Goal: Task Accomplishment & Management: Contribute content

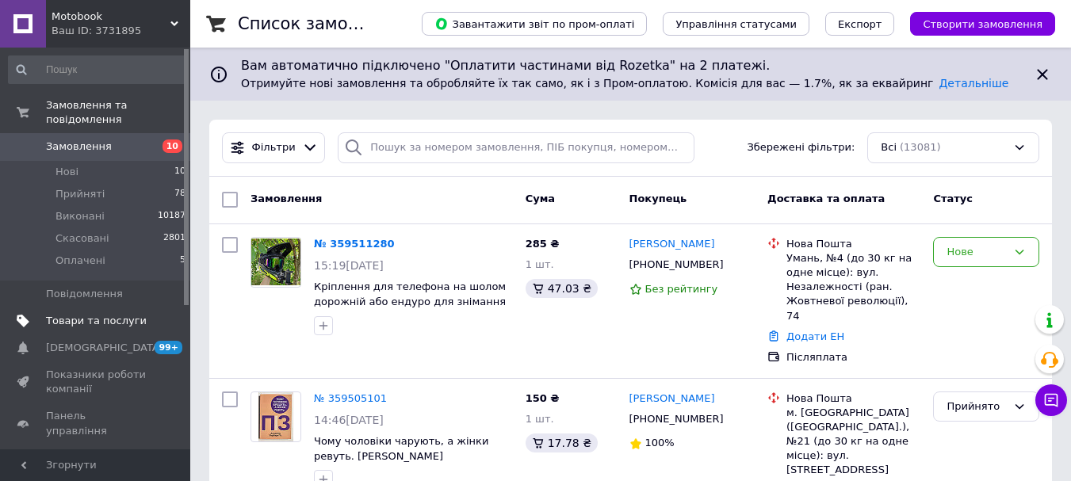
click at [140, 314] on span "Товари та послуги" at bounding box center [96, 321] width 101 height 14
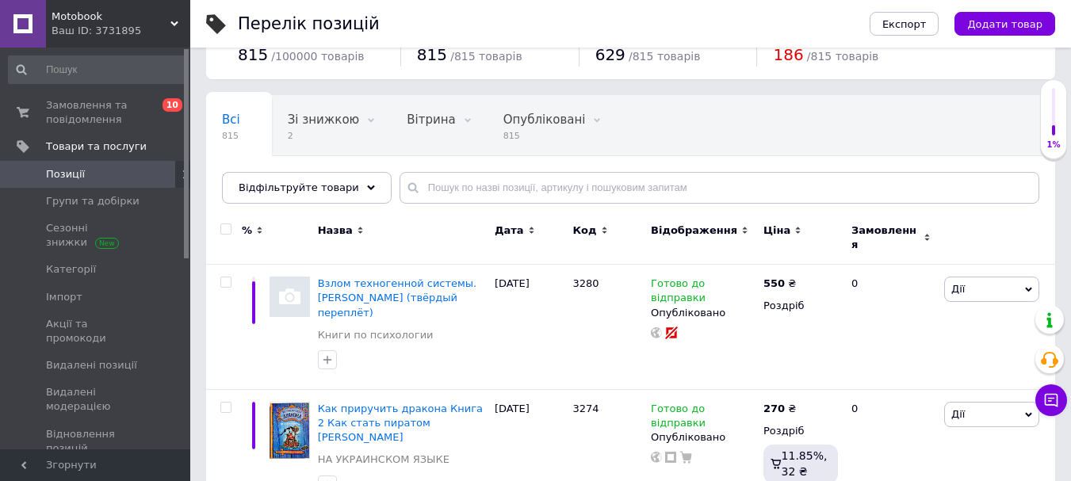
scroll to position [79, 0]
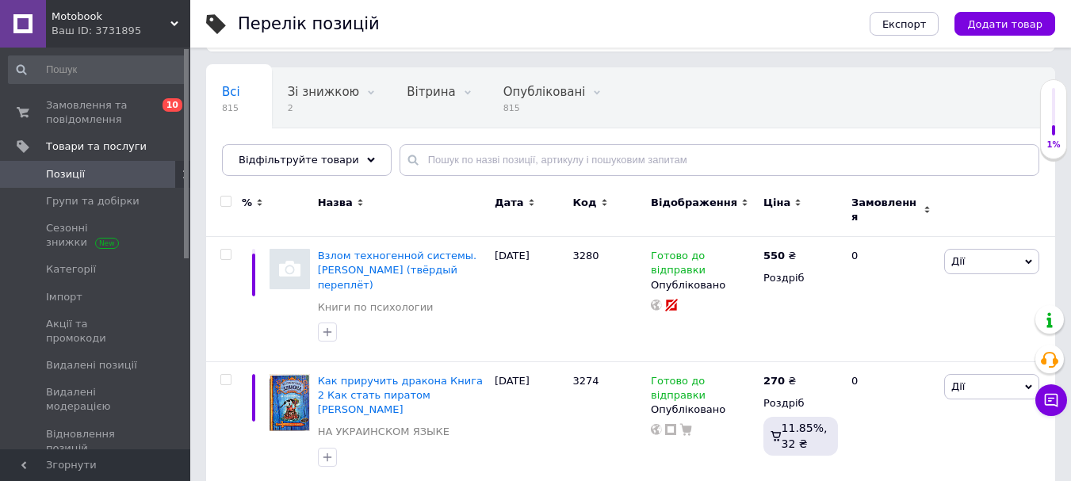
click at [1031, 11] on div "Експорт Додати товар" at bounding box center [946, 24] width 217 height 48
click at [1012, 44] on div "Експорт Додати товар" at bounding box center [946, 24] width 217 height 48
click at [1017, 31] on button "Додати товар" at bounding box center [1004, 24] width 101 height 24
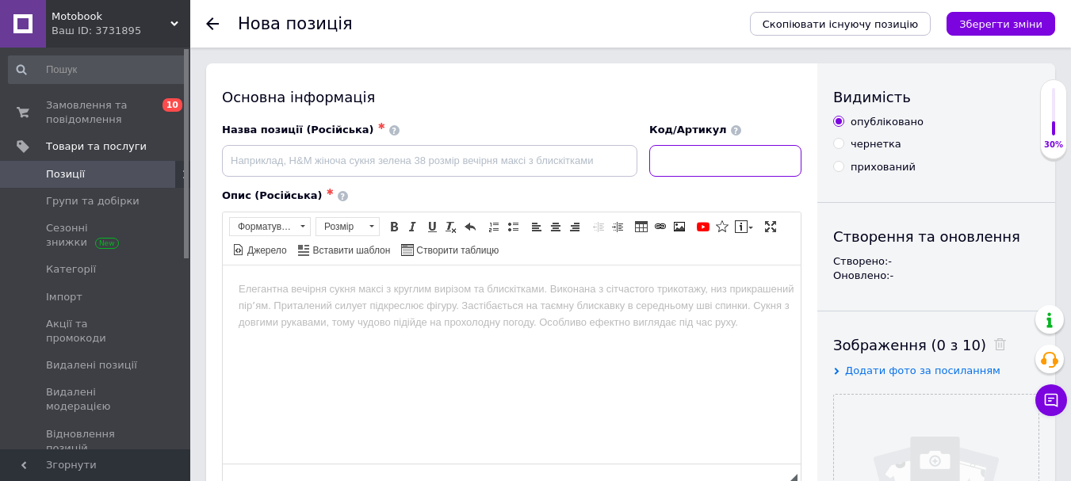
click at [731, 158] on input at bounding box center [725, 161] width 152 height 32
type input "3281"
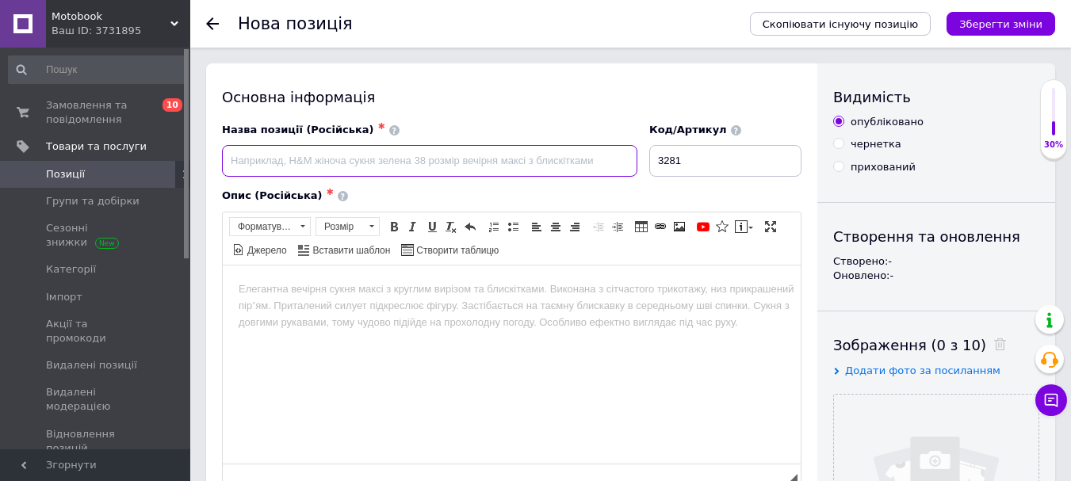
click at [591, 172] on input at bounding box center [429, 161] width 415 height 32
type input "к"
paste input "Трансерфинг реальности. Ступени 1-5 + Трансерфинг себя. [PERSON_NAME] (твердый …"
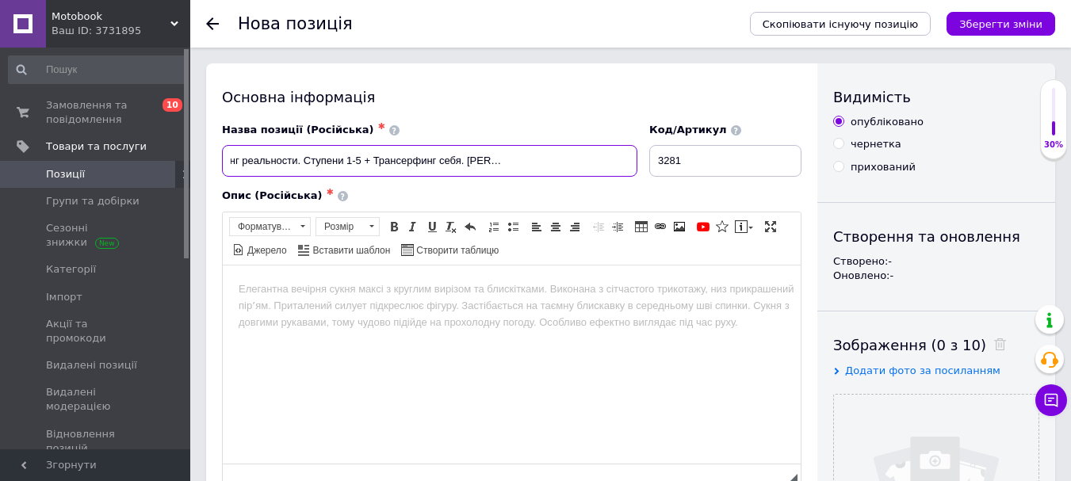
click at [462, 163] on input "Комлект книг: Трансерфинг реальности. Ступени 1-5 + Трансерфинг себя. [PERSON_N…" at bounding box center [429, 161] width 415 height 32
paste input "Взлом те"
paste input "Взлом техногенной сис"
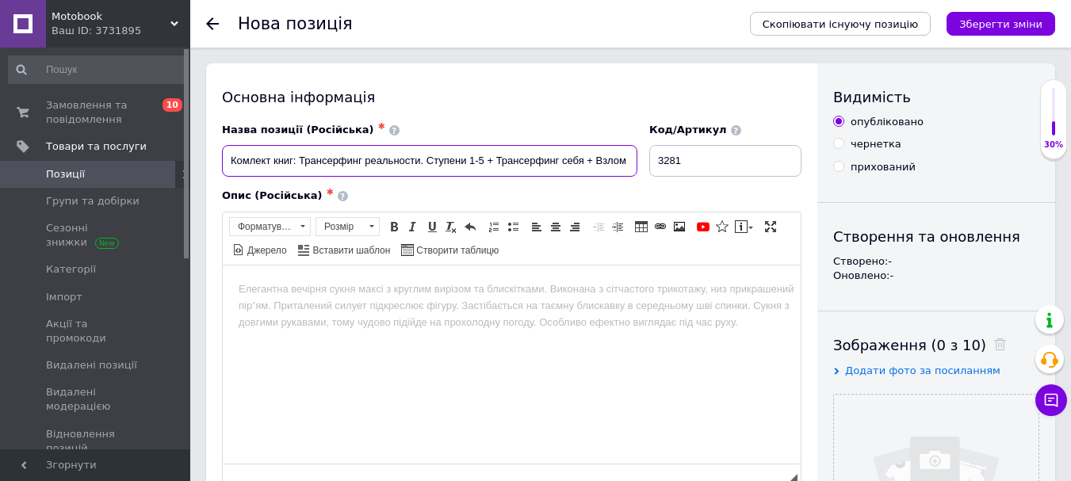
scroll to position [0, 0]
paste input "Взлом техногенной системы"
type input "Комлект книг: Трансерфинг реальности. Ступени 1-5 + Трансерфинг себя + Взлом те…"
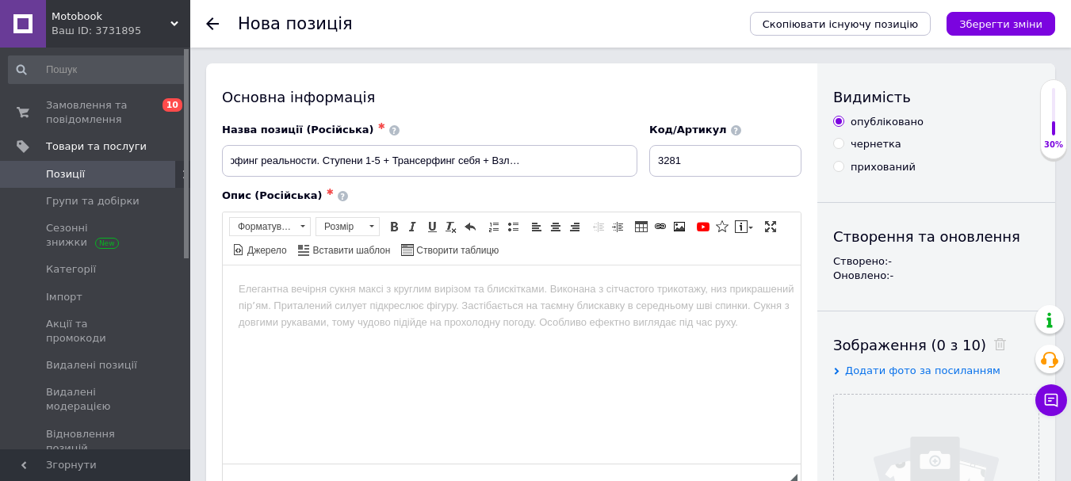
click at [526, 313] on html at bounding box center [512, 289] width 578 height 48
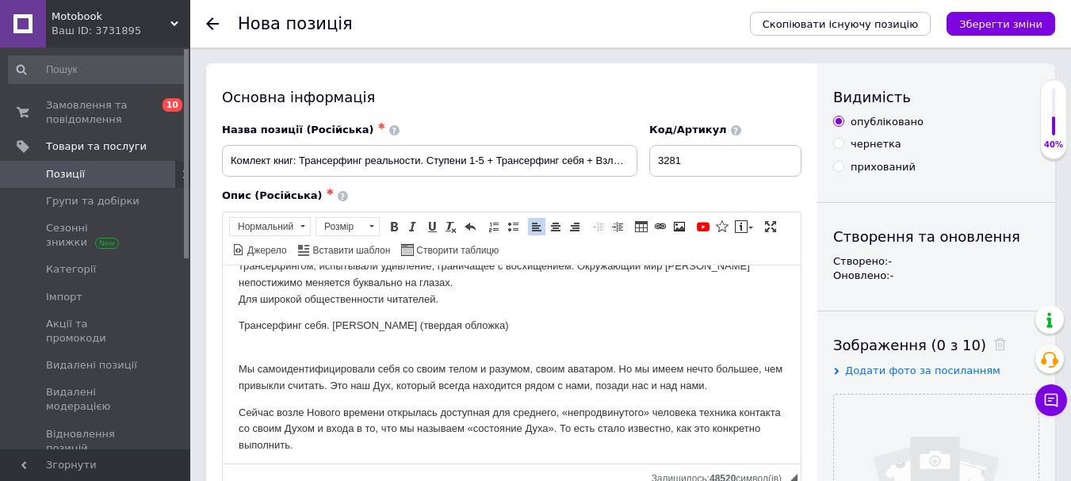
scroll to position [80, 0]
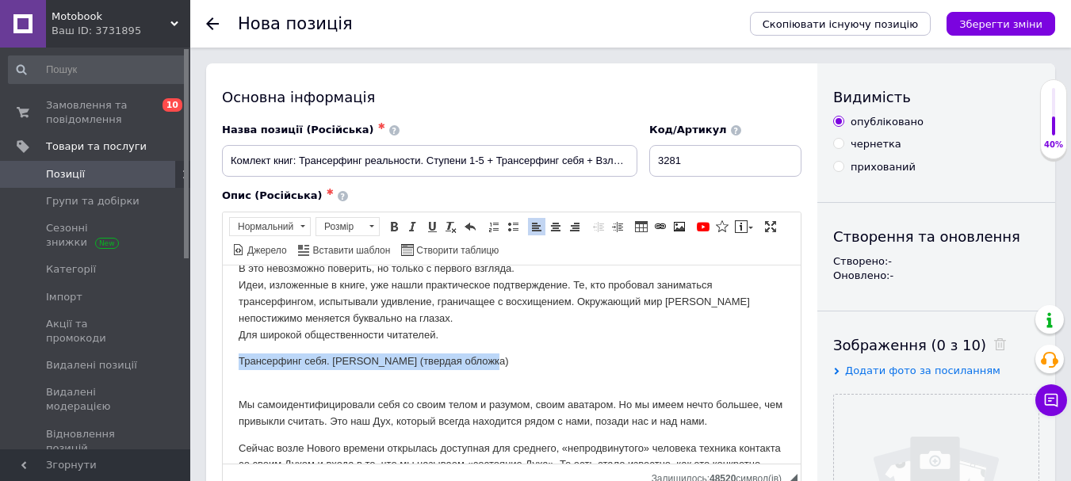
drag, startPoint x: 532, startPoint y: 361, endPoint x: 437, endPoint y: 282, distance: 123.3
click at [223, 367] on html "Трансерфинг реальности. Ступени 1-5 (твердая обложка) Трансерфинг – это мощная …" at bounding box center [512, 452] width 578 height 534
drag, startPoint x: 392, startPoint y: 223, endPoint x: 434, endPoint y: 247, distance: 48.3
click at [391, 223] on span at bounding box center [394, 226] width 13 height 13
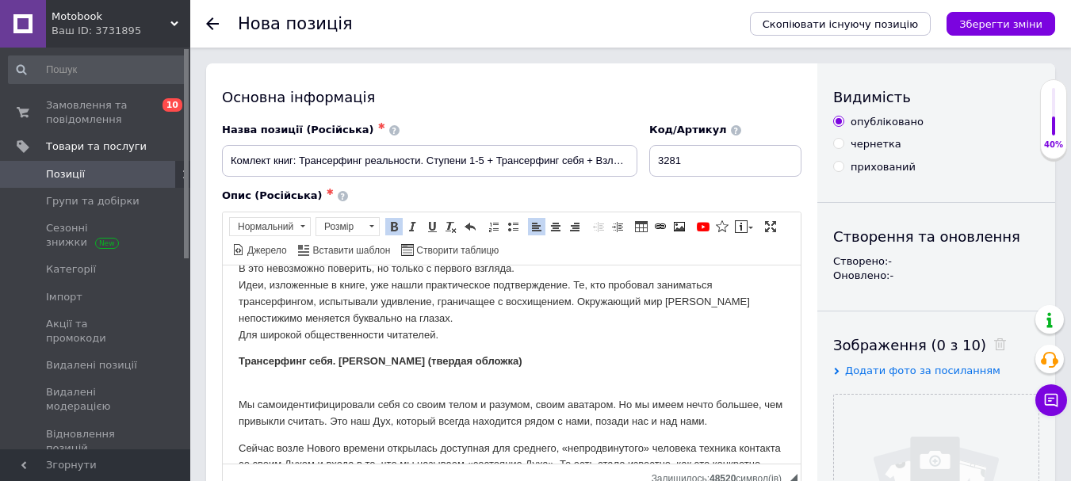
click at [547, 350] on body "Трансерфинг реальности. Ступени 1-5 (твердая обложка) Трансерфинг – это мощная …" at bounding box center [512, 452] width 546 height 503
click at [454, 316] on p "Трансерфинг – это мощная технология управления реальностью. Следует применить е…" at bounding box center [512, 286] width 546 height 116
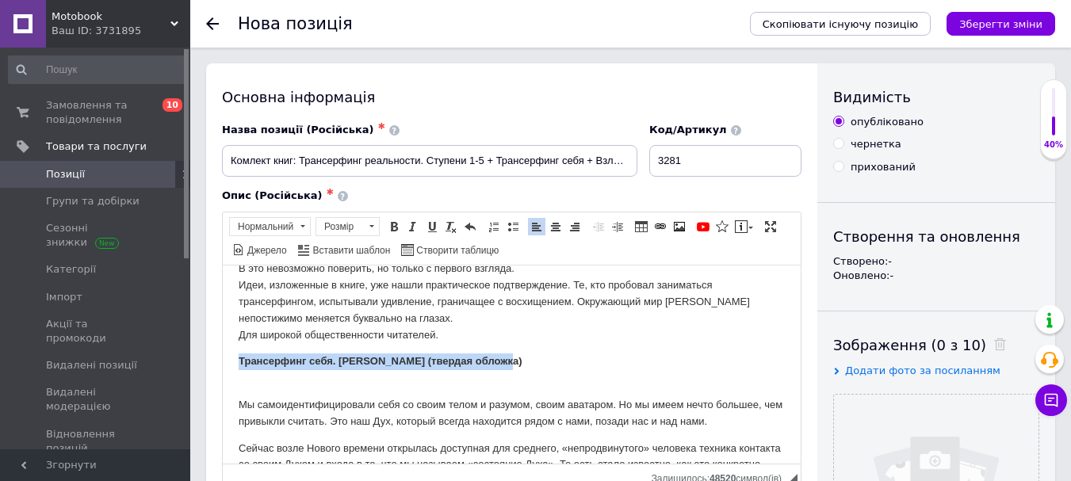
drag, startPoint x: 530, startPoint y: 361, endPoint x: 170, endPoint y: 365, distance: 359.1
click at [223, 365] on html "Трансерфинг реальности. Ступени 1-5 (твердая обложка) Трансерфинг – это мощная …" at bounding box center [512, 452] width 578 height 534
click at [379, 228] on link "Розмір" at bounding box center [348, 226] width 64 height 19
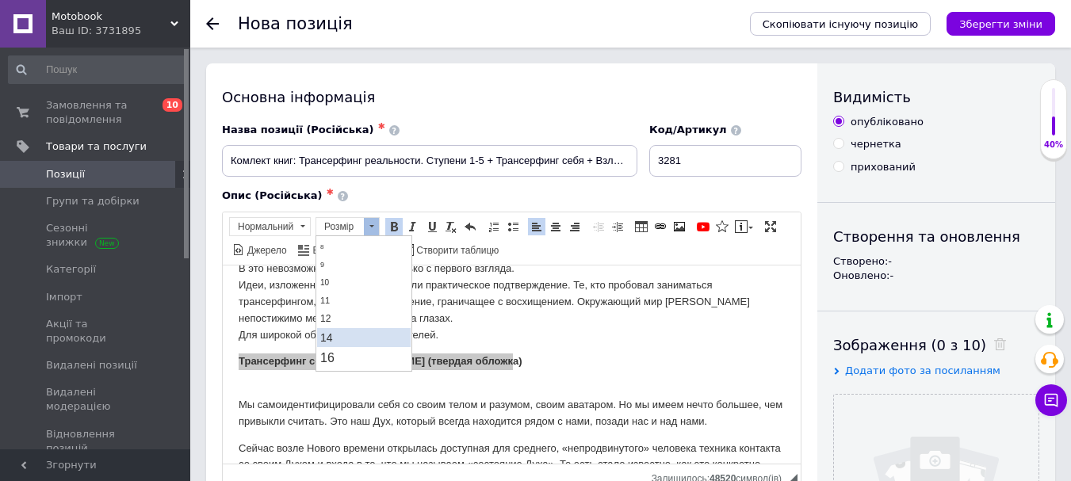
scroll to position [79, 0]
click at [350, 303] on link "14" at bounding box center [364, 298] width 94 height 19
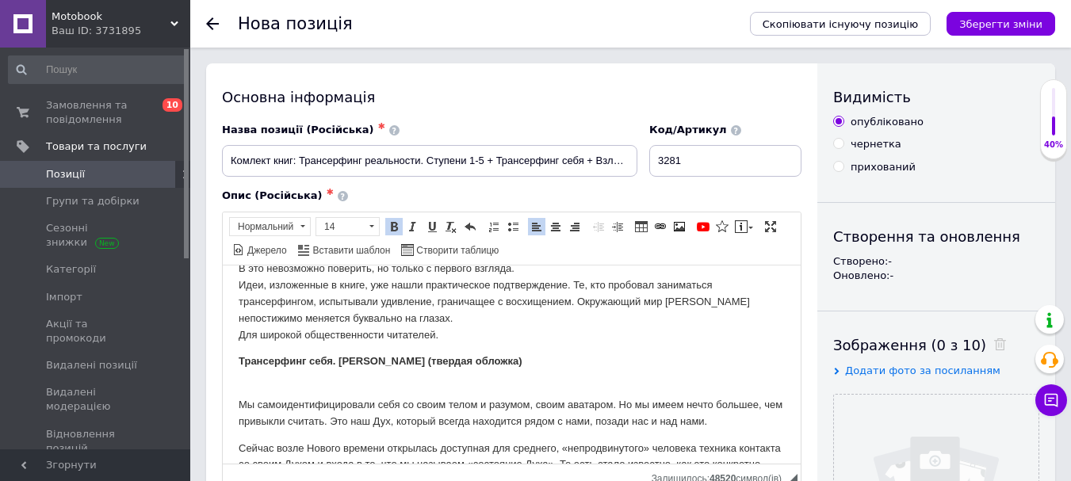
scroll to position [0, 0]
click at [539, 335] on p "Трансерфинг – это мощная технология управления реальностью. Следует применить е…" at bounding box center [512, 286] width 546 height 116
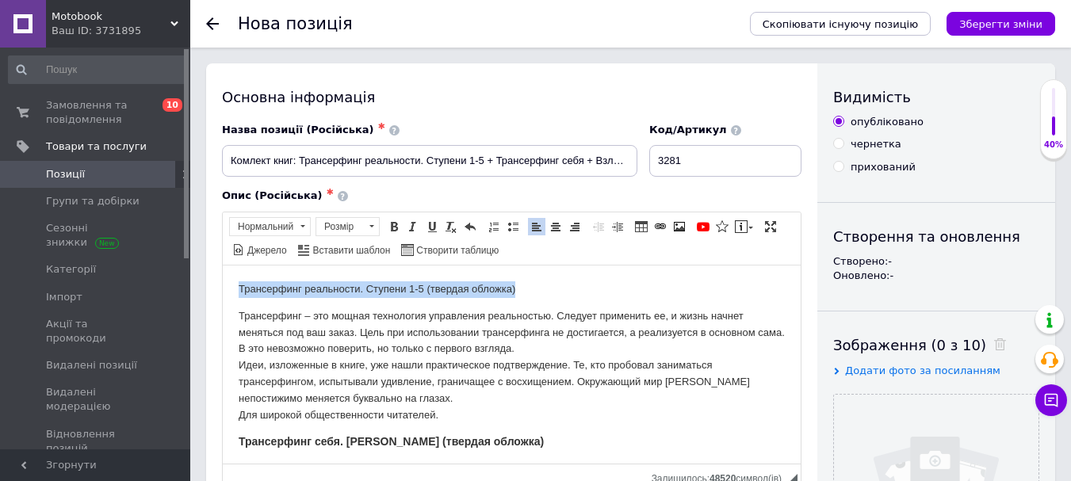
drag, startPoint x: 511, startPoint y: 285, endPoint x: 595, endPoint y: 521, distance: 250.0
click at [377, 224] on span at bounding box center [371, 226] width 15 height 17
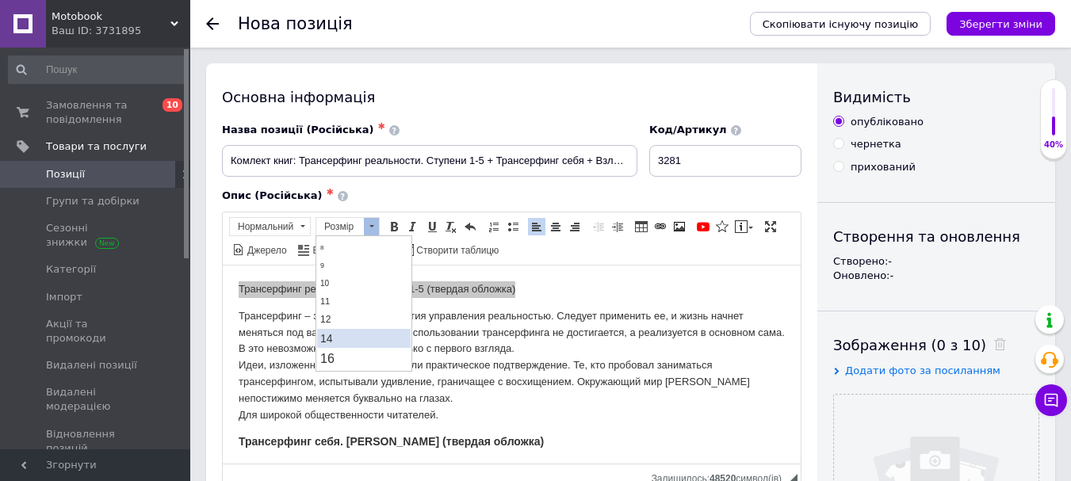
scroll to position [79, 0]
click at [346, 293] on link "14" at bounding box center [364, 298] width 94 height 19
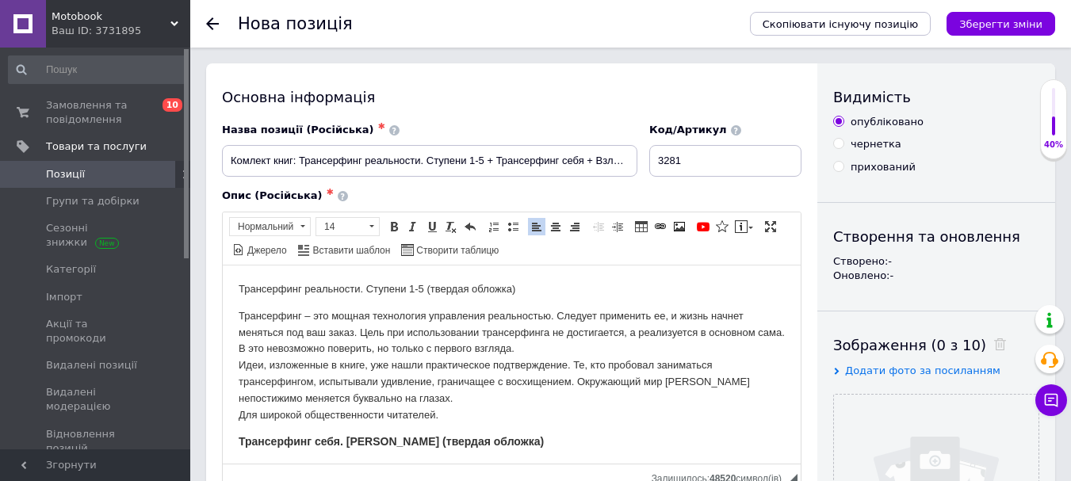
scroll to position [0, 0]
drag, startPoint x: 578, startPoint y: 292, endPoint x: 216, endPoint y: 270, distance: 362.2
click at [392, 230] on span at bounding box center [394, 226] width 13 height 13
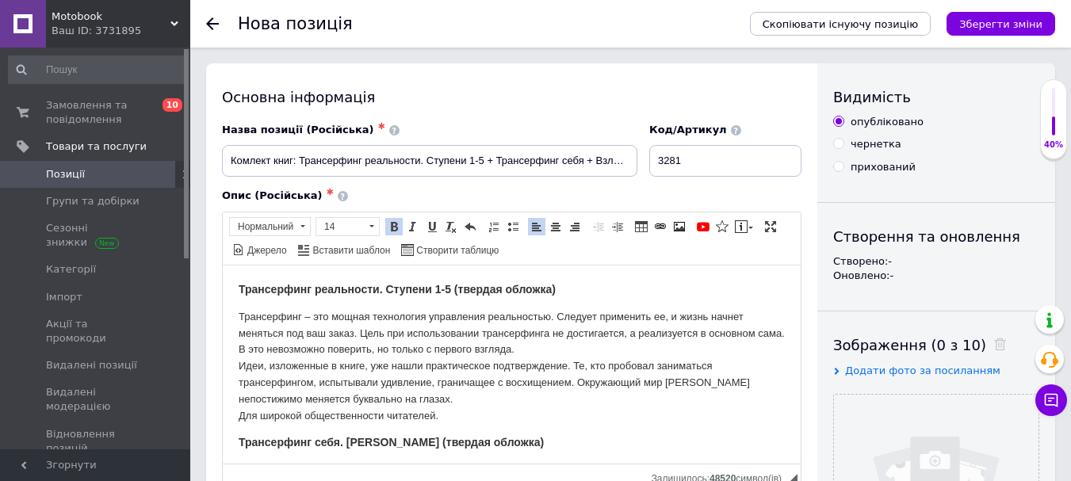
click at [580, 286] on p "Трансерфинг реальности. Ступени 1-5 (твердая обложка)" at bounding box center [512, 289] width 546 height 17
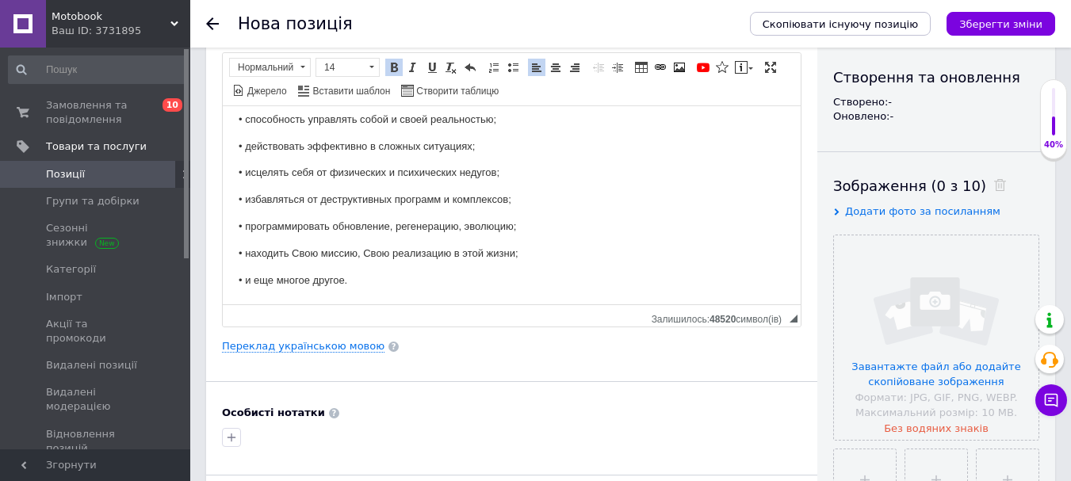
scroll to position [317, 0]
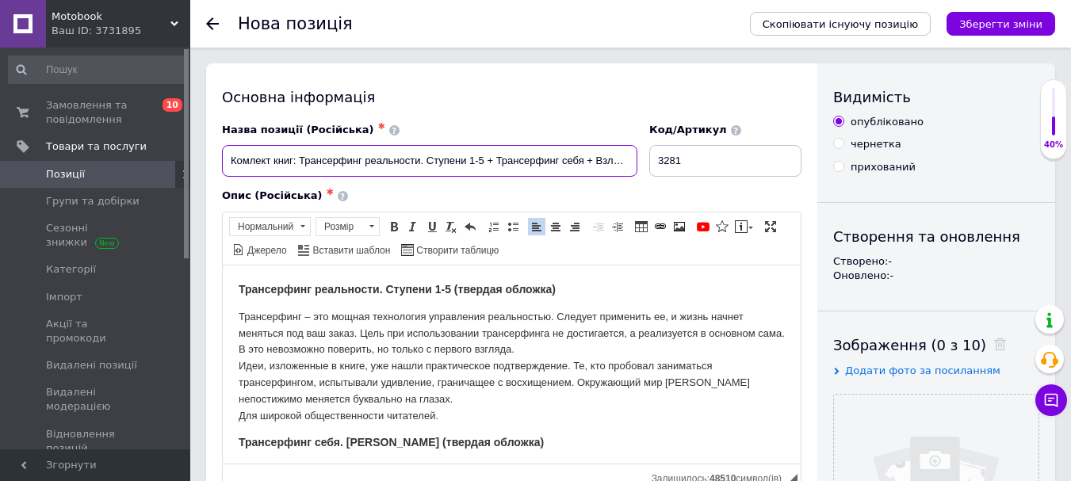
scroll to position [0, 105]
drag, startPoint x: 595, startPoint y: 155, endPoint x: 671, endPoint y: 164, distance: 75.9
click at [671, 164] on div "Назва позиції (Російська) ✱ Комлект книг: Трансерфинг реальности. Ступени 1-5 +…" at bounding box center [511, 150] width 591 height 66
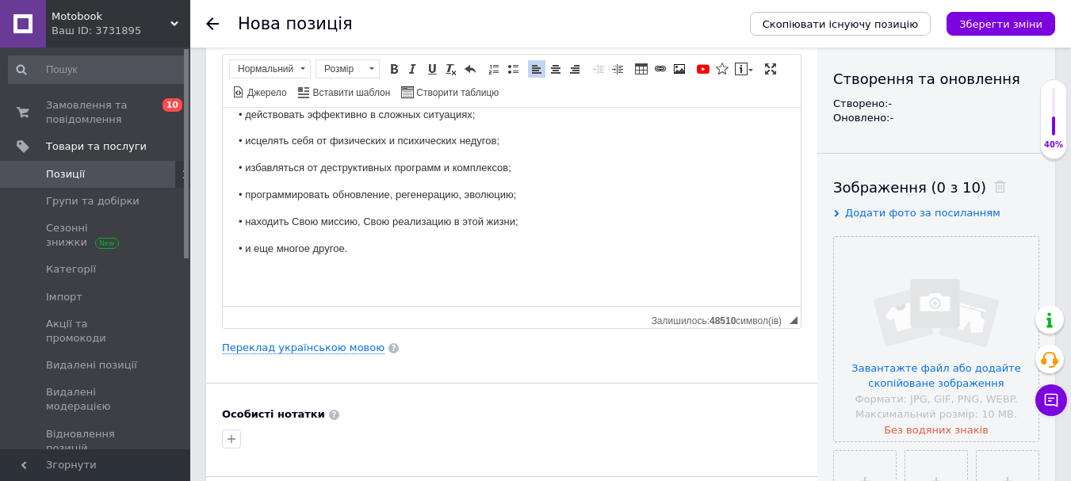
scroll to position [159, 0]
click at [300, 271] on p "• и еще многое другое. ​​​​​​​" at bounding box center [512, 263] width 546 height 49
drag, startPoint x: 409, startPoint y: 268, endPoint x: 216, endPoint y: 277, distance: 192.8
click at [223, 277] on html "Трансерфинг реальности. Ступени 1-5 (твердая обложка) Трансерфинг – это мощная …" at bounding box center [512, 19] width 578 height 569
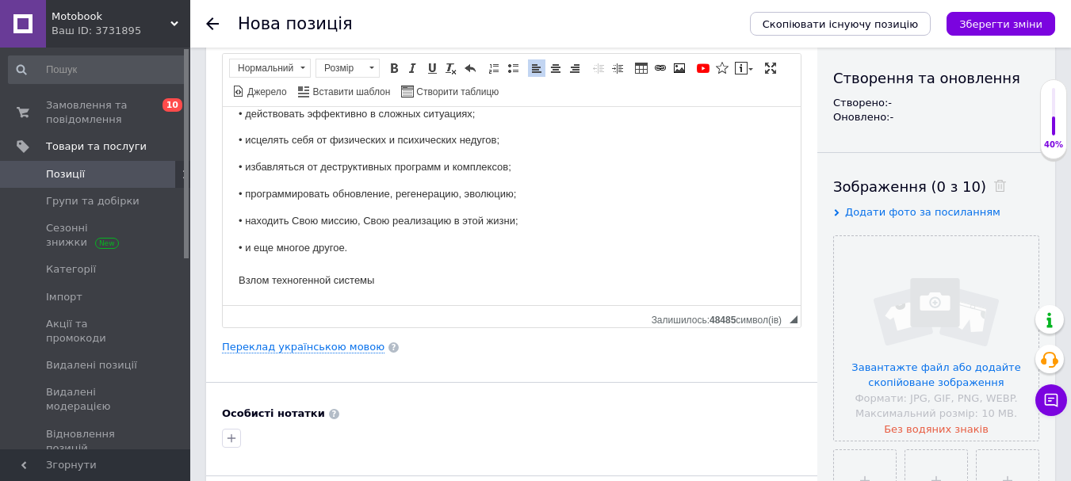
click at [384, 276] on p "• и еще многое другое. ​​​​​​​Взлом техногенной системы" at bounding box center [512, 263] width 546 height 49
drag, startPoint x: 386, startPoint y: 276, endPoint x: 234, endPoint y: 279, distance: 152.2
click at [234, 279] on html "Трансерфинг реальности. Ступени 1-5 (твердая обложка) Трансерфинг – это мощная …" at bounding box center [512, 19] width 578 height 569
click at [400, 59] on link "Жирний Сполучення клавіш Ctrl+B" at bounding box center [393, 67] width 17 height 17
click at [373, 67] on span at bounding box center [371, 68] width 5 height 2
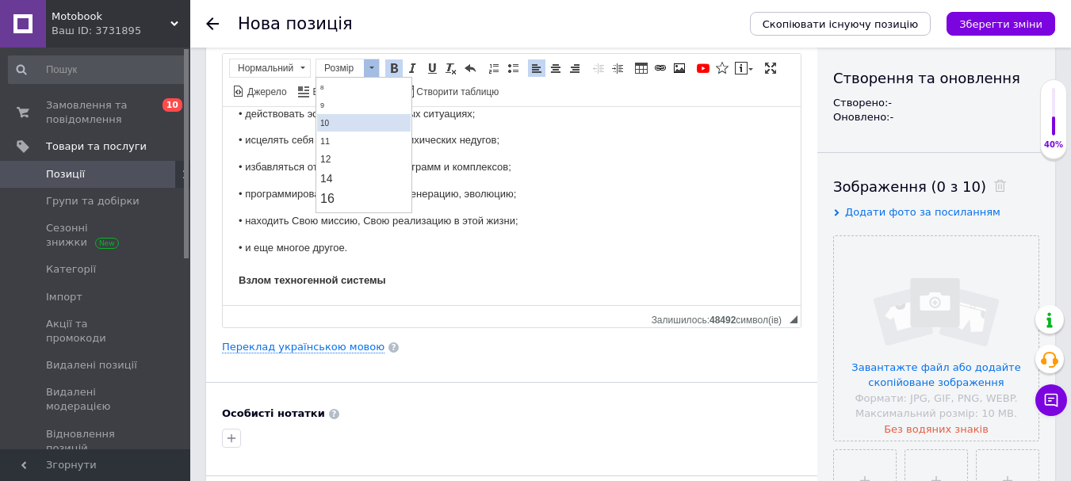
scroll to position [79, 0]
click at [337, 145] on link "14" at bounding box center [364, 140] width 94 height 19
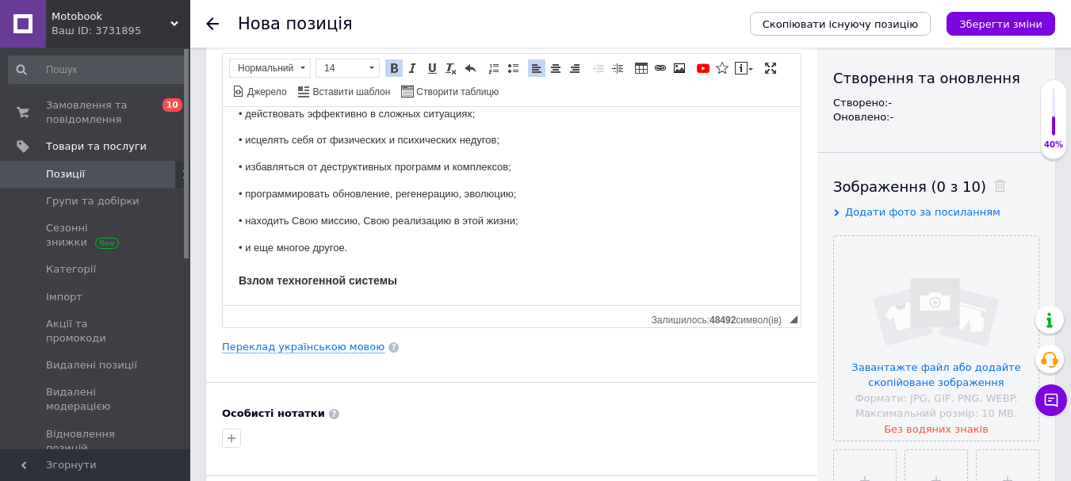
click at [442, 274] on p "• и еще многое другое. Взлом техногенной системы" at bounding box center [512, 264] width 546 height 50
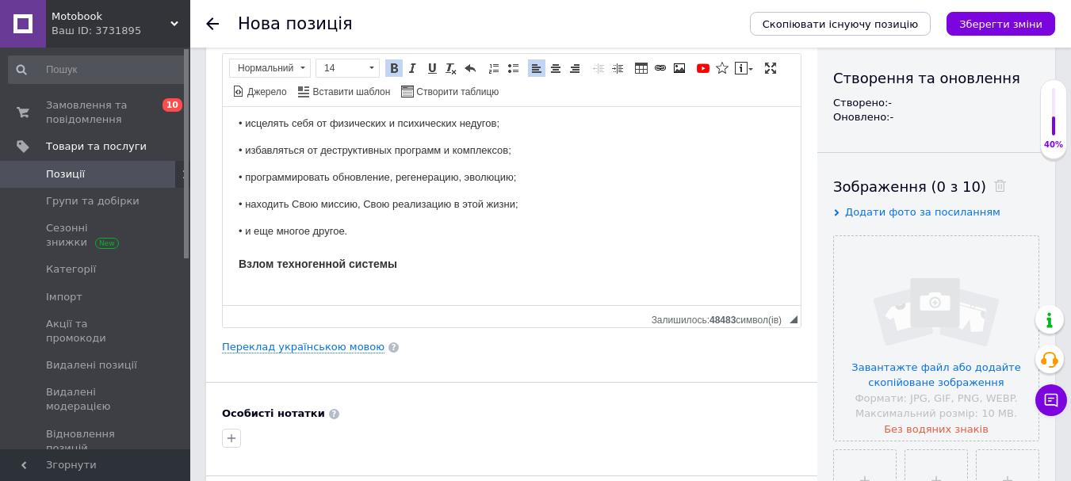
paste body "Редактор, B1642DA5-101B-4B98-8557-AB5742288C1B"
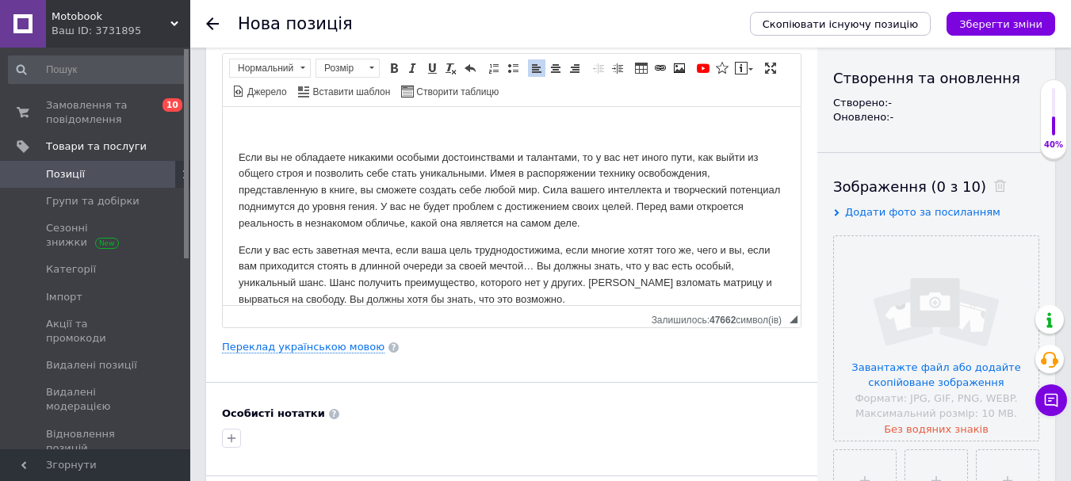
scroll to position [476, 0]
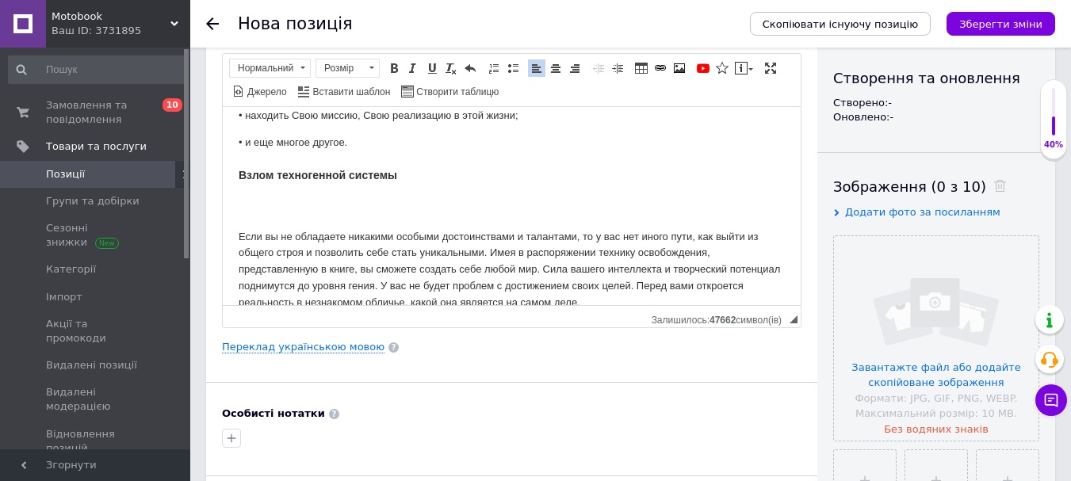
click at [377, 212] on p "• и еще многое другое. Взлом техногенной системы" at bounding box center [512, 176] width 546 height 84
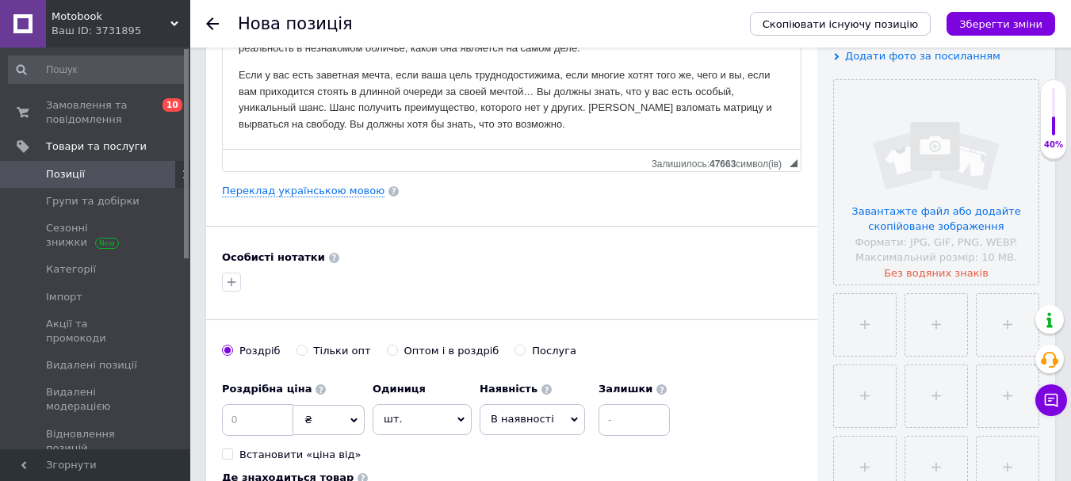
scroll to position [317, 0]
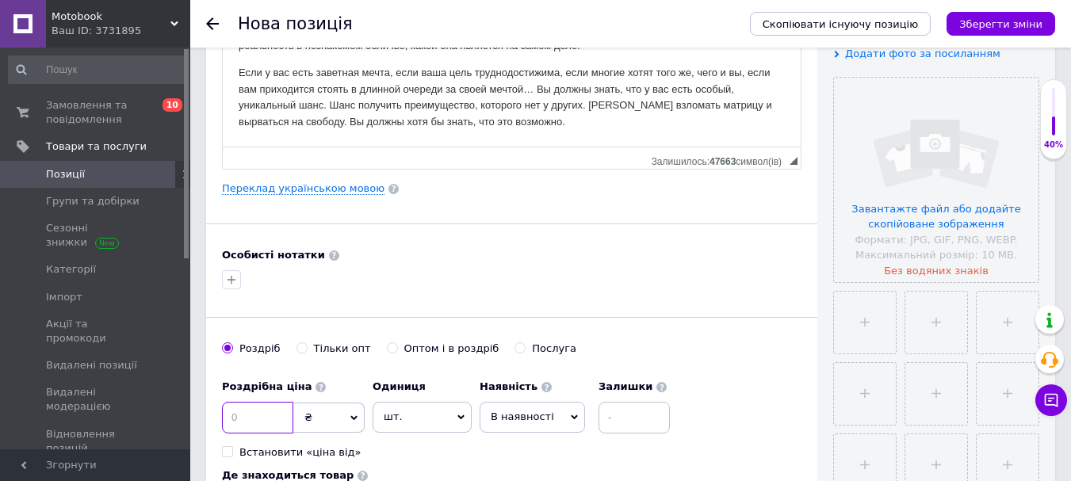
click at [285, 415] on input at bounding box center [257, 418] width 71 height 32
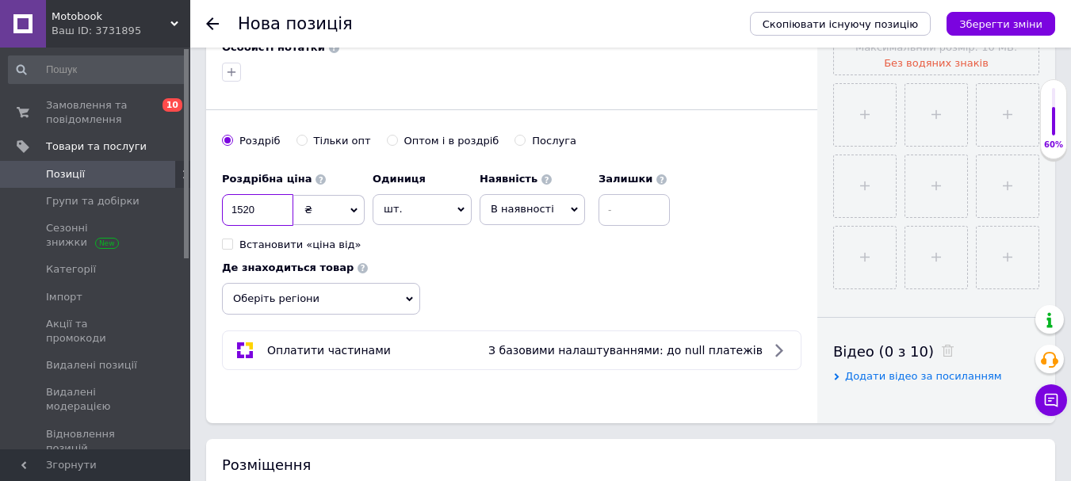
scroll to position [634, 0]
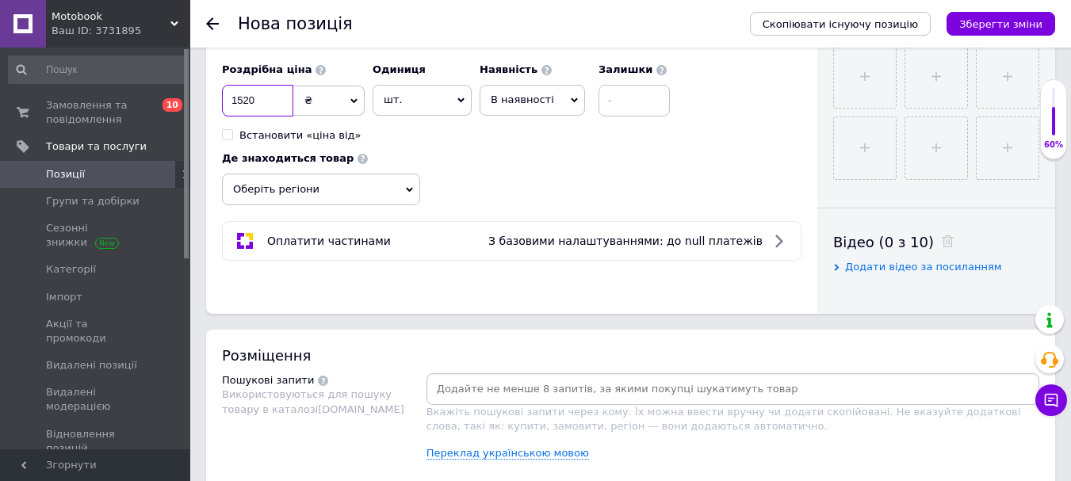
type input "1520"
click at [523, 92] on span "В наявності" at bounding box center [532, 100] width 105 height 30
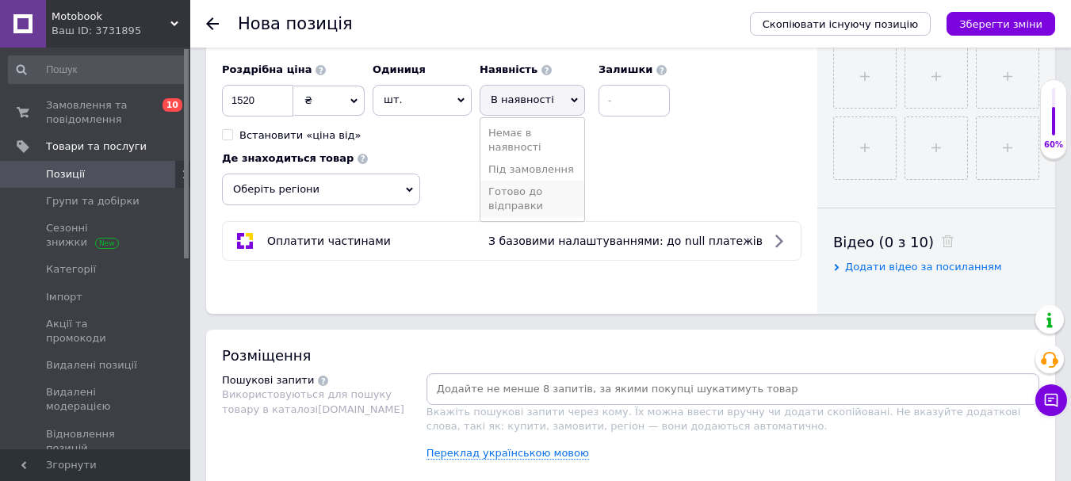
click at [553, 203] on li "Готово до відправки" at bounding box center [532, 199] width 104 height 36
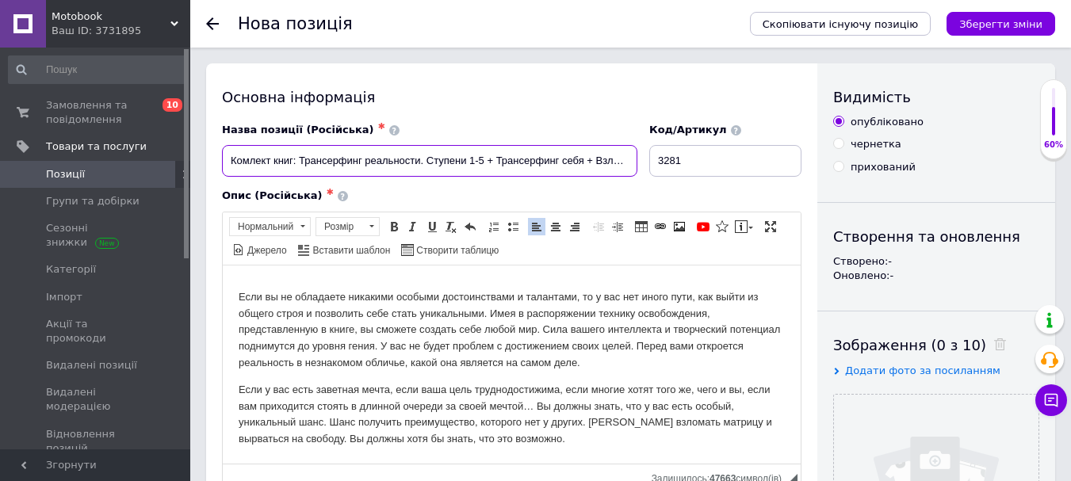
scroll to position [0, 105]
drag, startPoint x: 300, startPoint y: 159, endPoint x: 846, endPoint y: 172, distance: 546.4
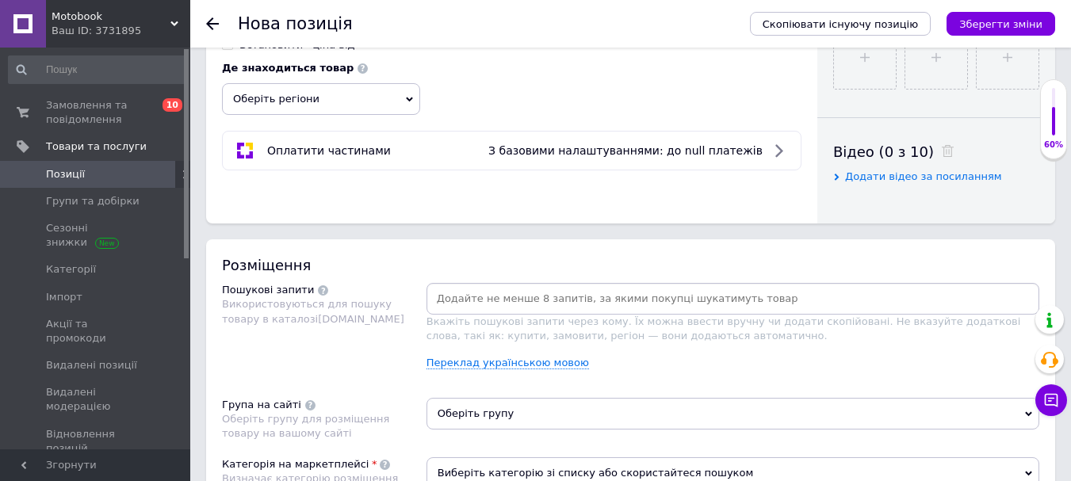
scroll to position [793, 0]
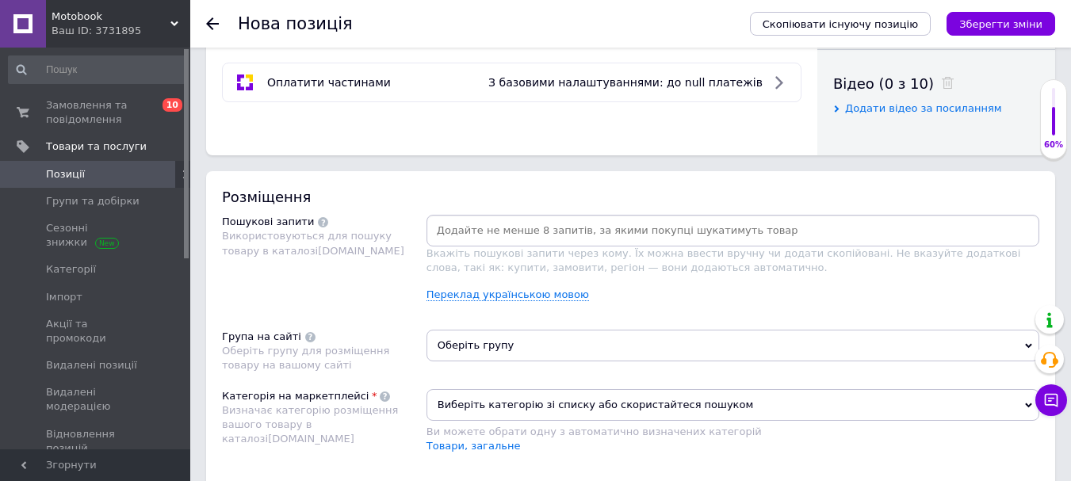
click at [637, 221] on input at bounding box center [733, 231] width 606 height 24
paste input "Трансерфинг реальности. Ступени 1-5 + Трансерфинг себя + Взлом техногенной сист…"
type input "Трансерфинг реальности. Ступени 1-5 + Трансерфинг себя + Взлом техногенной сист…"
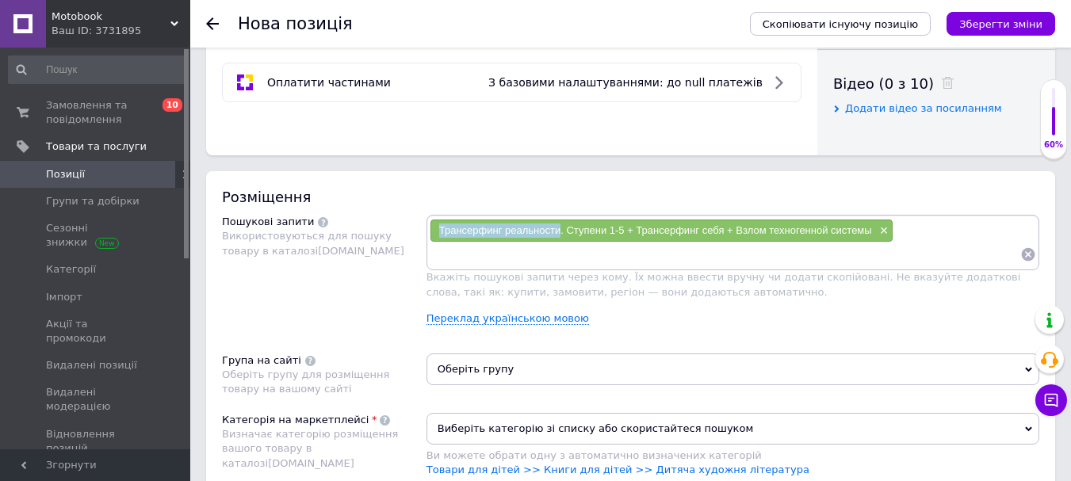
drag, startPoint x: 432, startPoint y: 225, endPoint x: 560, endPoint y: 231, distance: 128.6
click at [560, 231] on div "Трансерфинг реальности. Ступени 1-5 + Трансерфинг себя + Взлом техногенной сист…" at bounding box center [661, 231] width 462 height 22
copy span "Трансерфинг реальности"
click at [567, 256] on input at bounding box center [725, 255] width 591 height 24
paste input "Трансерфинг реальности"
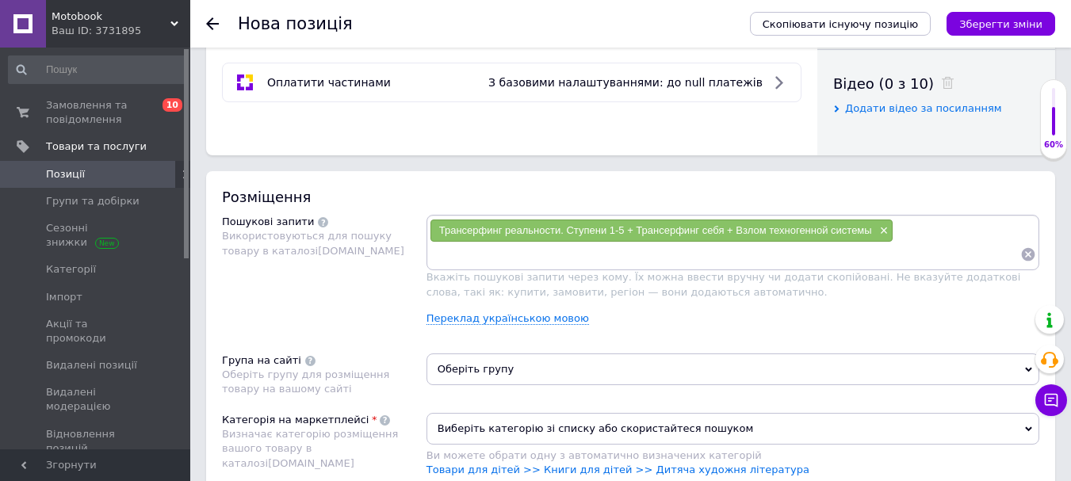
type input "Трансерфинг реальности"
paste input "Трансерфинг реальности"
type input "книга [PERSON_NAME] реальности"
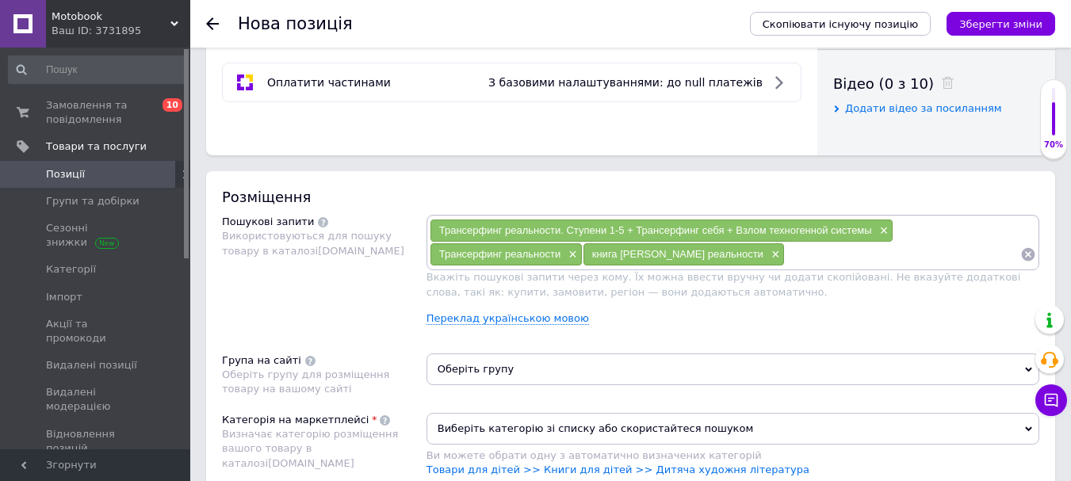
paste input "Трансерфинг реальности"
type input "Трансерфинг реальности книгу"
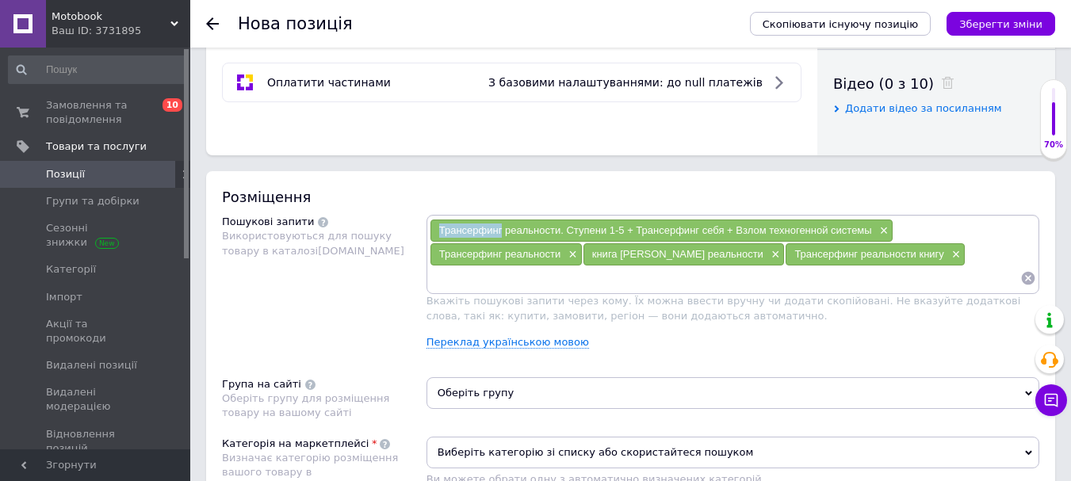
drag, startPoint x: 434, startPoint y: 229, endPoint x: 501, endPoint y: 229, distance: 66.6
click at [501, 229] on div "Трансерфинг реальности. Ступени 1-5 + Трансерфинг себя + Взлом техногенной сист…" at bounding box center [661, 231] width 462 height 22
copy span "Трансерфинг"
click at [540, 285] on input at bounding box center [725, 278] width 591 height 24
paste input "Трансерфинг"
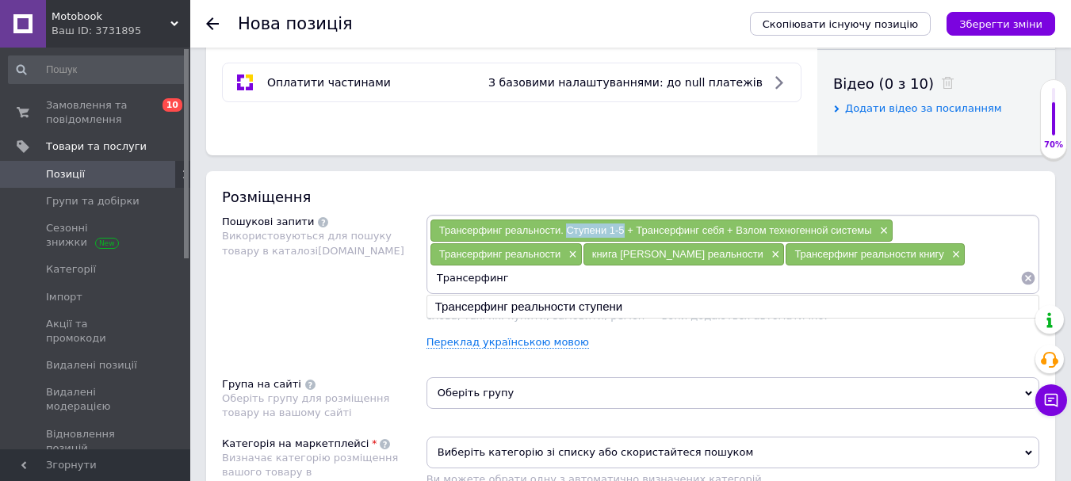
drag, startPoint x: 567, startPoint y: 232, endPoint x: 622, endPoint y: 233, distance: 55.5
click at [622, 233] on span "Трансерфинг реальности. Ступени 1-5 + Трансерфинг себя + Взлом техногенной сист…" at bounding box center [655, 230] width 433 height 12
copy span "Ступени 1-5"
click at [569, 272] on input "Трансерфинг" at bounding box center [725, 278] width 591 height 24
paste input "Ступени 1-5"
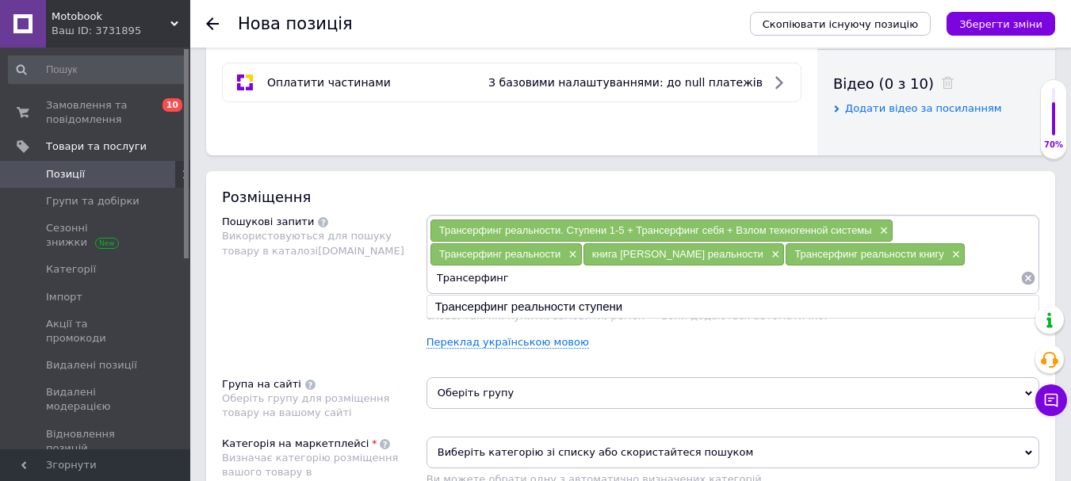
type input "Трансерфинг Ступени 1-5"
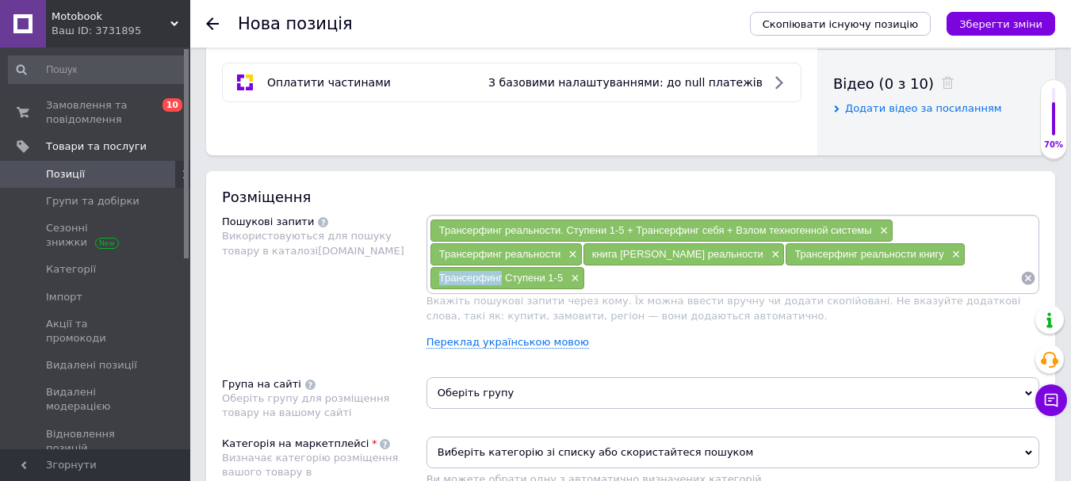
drag, startPoint x: 434, startPoint y: 280, endPoint x: 502, endPoint y: 280, distance: 67.4
click at [502, 280] on div "Трансерфинг Ступени 1-5 ×" at bounding box center [507, 278] width 154 height 22
copy span "Трансерфинг"
click at [669, 282] on input at bounding box center [802, 278] width 435 height 24
paste input "Трансерфинг"
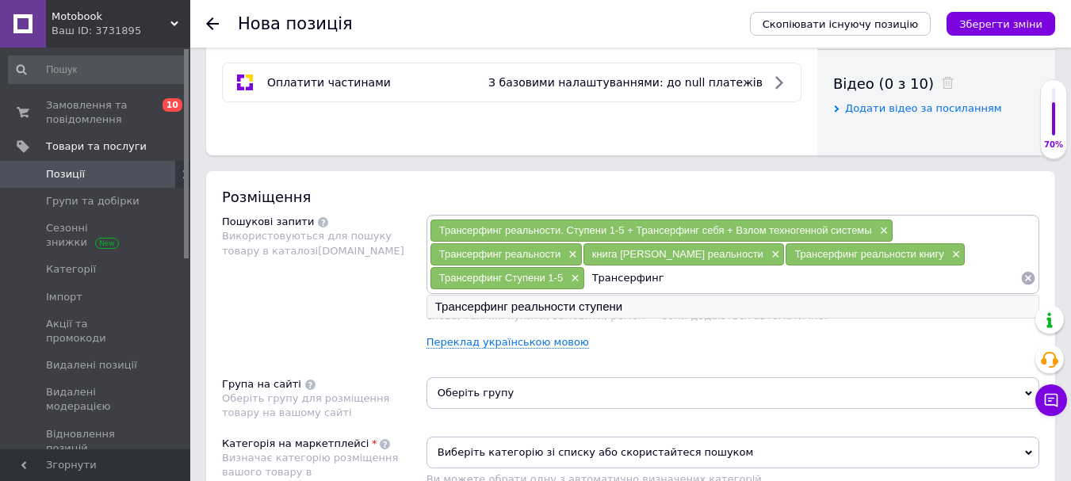
type input "Трансерфинг"
click at [666, 309] on li "Трансерфинг реальности ступени" at bounding box center [732, 307] width 611 height 22
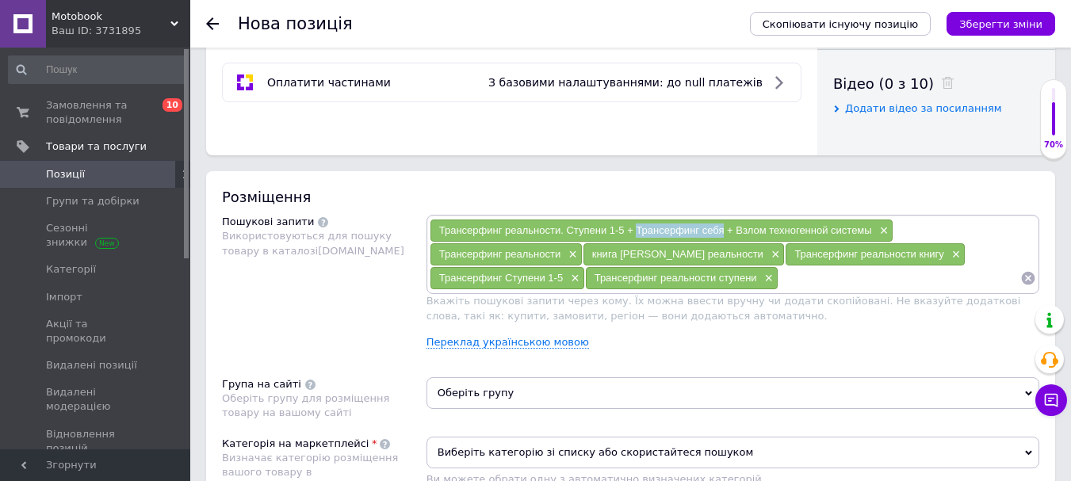
drag, startPoint x: 712, startPoint y: 228, endPoint x: 722, endPoint y: 228, distance: 10.3
click at [722, 228] on span "Трансерфинг реальности. Ступени 1-5 + Трансерфинг себя + Взлом техногенной сист…" at bounding box center [655, 230] width 433 height 12
copy span "Трансерфинг себя"
click at [840, 274] on input at bounding box center [899, 278] width 242 height 24
paste input "Трансерфинг себя"
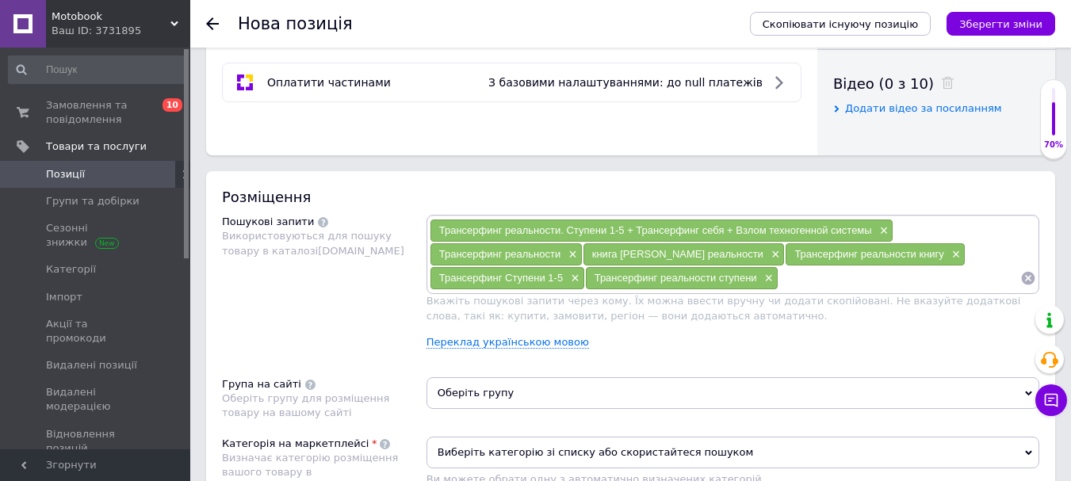
type input "Трансерфинг себя"
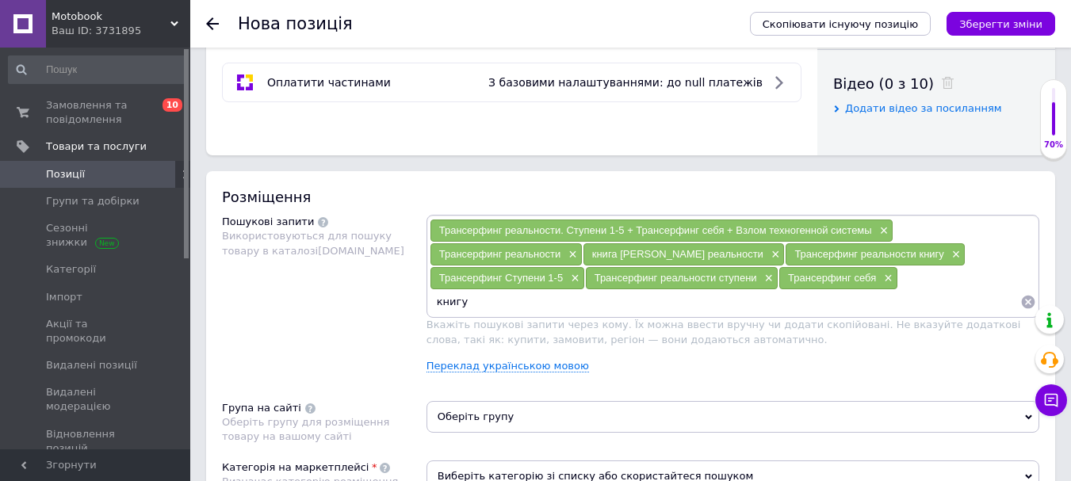
paste input "Трансерфинг себя"
type input "книгу [PERSON_NAME] себя"
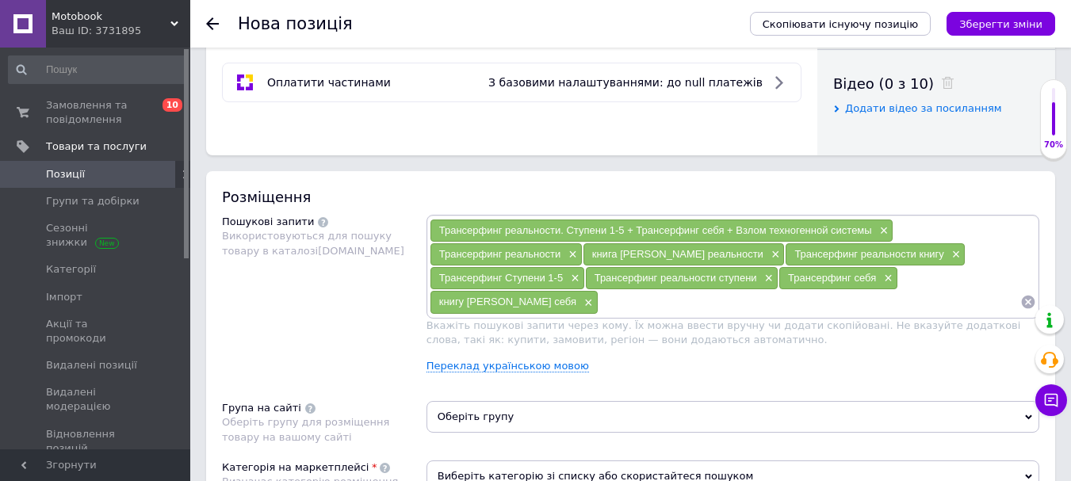
paste input "Трансерфинг себя"
type input "Трансерфинг себя книга"
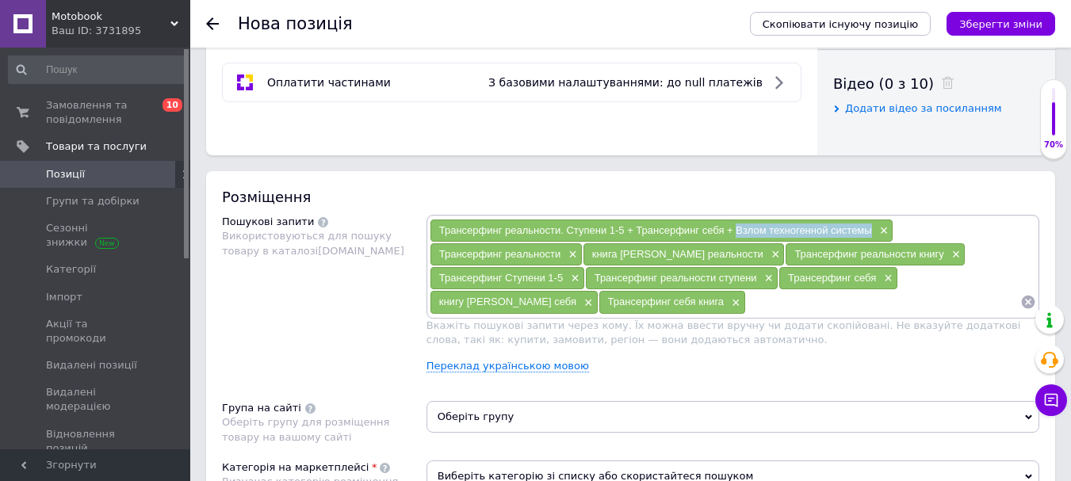
drag, startPoint x: 739, startPoint y: 230, endPoint x: 874, endPoint y: 235, distance: 135.6
click at [874, 235] on div "Трансерфинг реальности. Ступени 1-5 + Трансерфинг себя + Взлом техногенной сист…" at bounding box center [661, 231] width 462 height 22
copy span "Взлом техногенной системы"
click at [799, 296] on input at bounding box center [883, 302] width 274 height 24
paste input "Взлом техногенной системы"
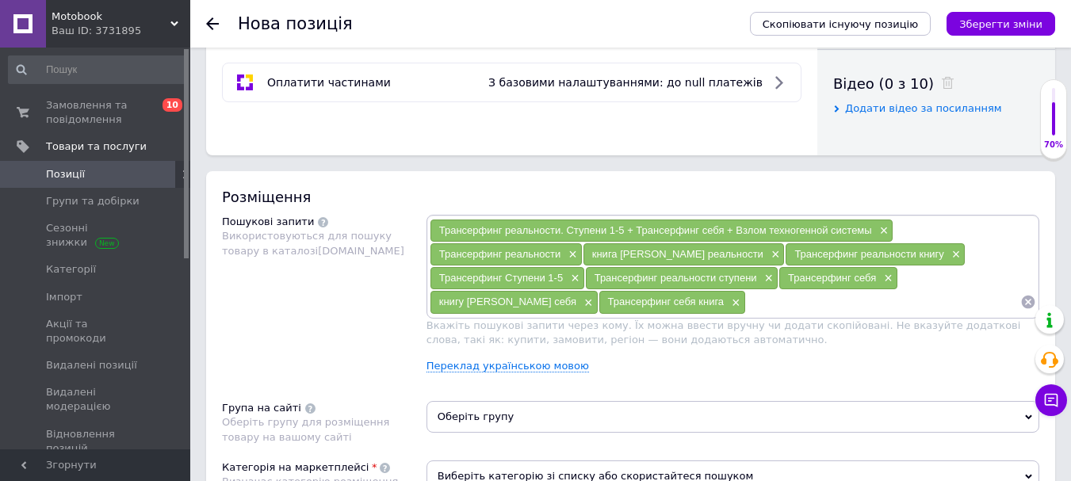
type input "Взлом техногенной системы"
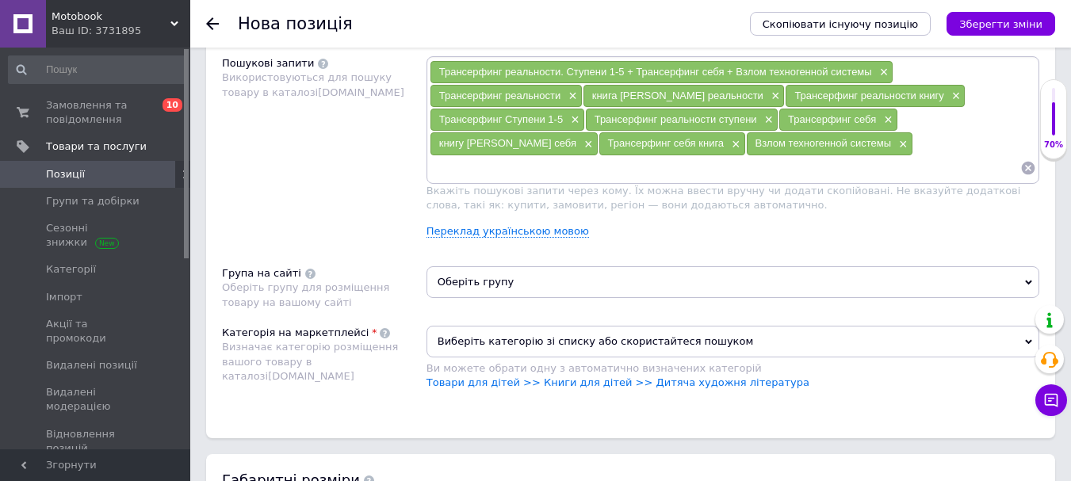
click at [553, 289] on span "Оберіть групу" at bounding box center [733, 282] width 613 height 32
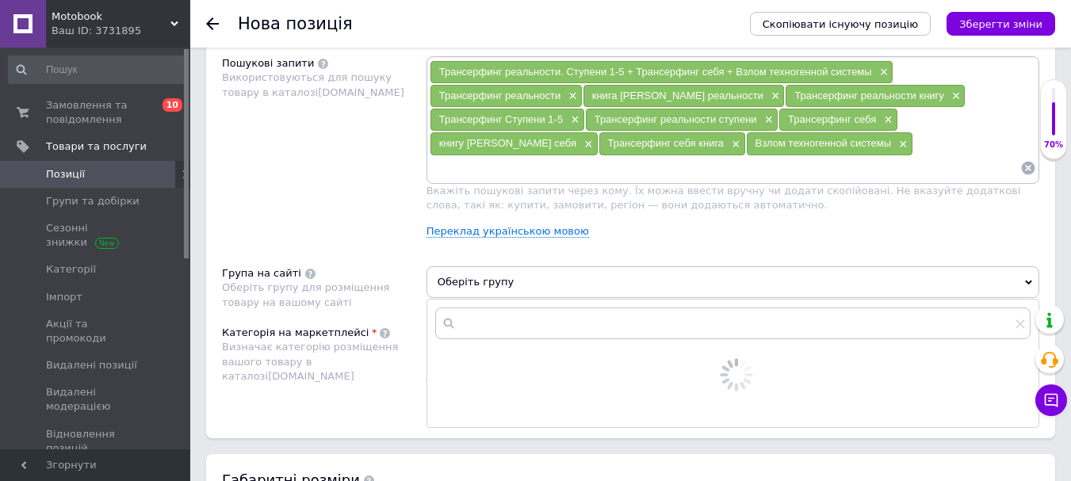
scroll to position [1110, 0]
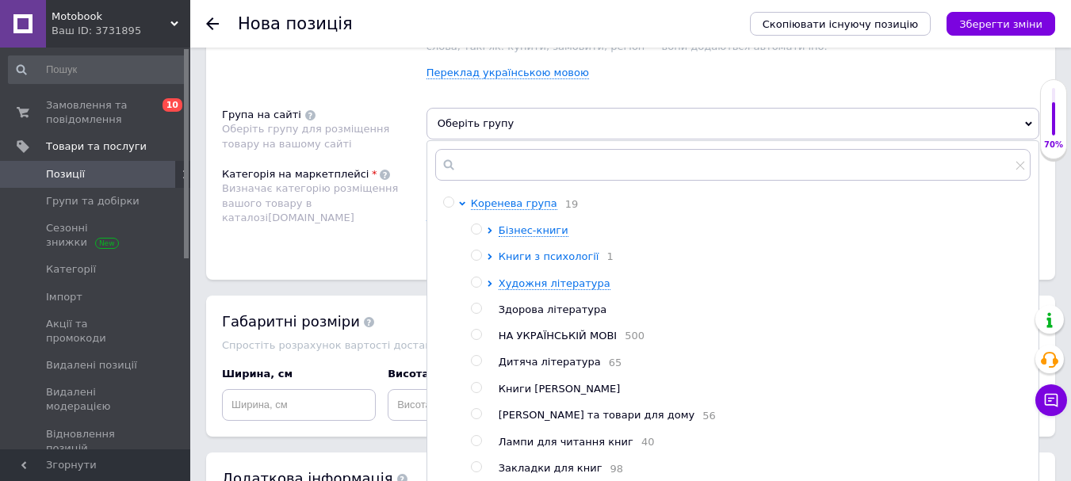
click at [490, 256] on icon at bounding box center [490, 257] width 4 height 6
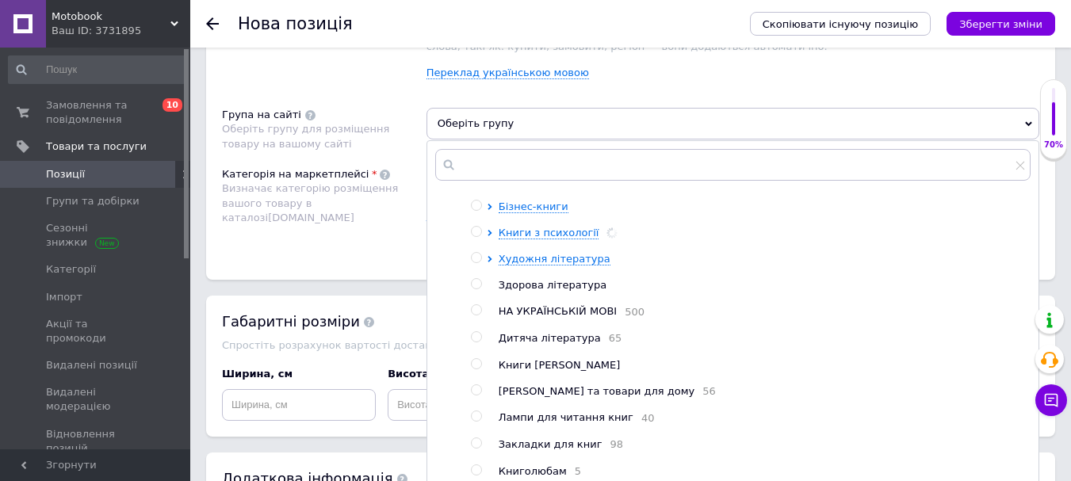
scroll to position [48, 0]
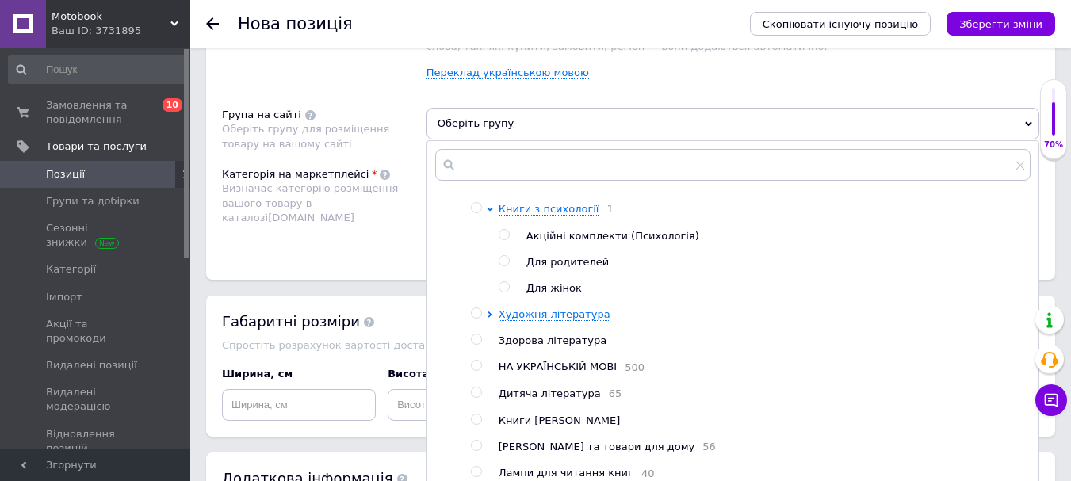
drag, startPoint x: 508, startPoint y: 241, endPoint x: 644, endPoint y: 291, distance: 144.5
click at [508, 240] on input "radio" at bounding box center [504, 235] width 10 height 10
radio input "true"
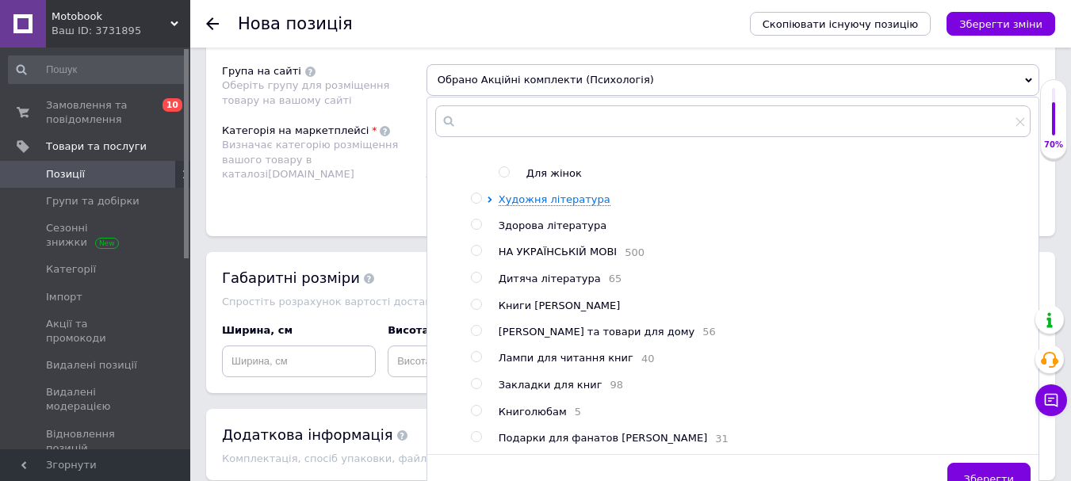
scroll to position [1189, 0]
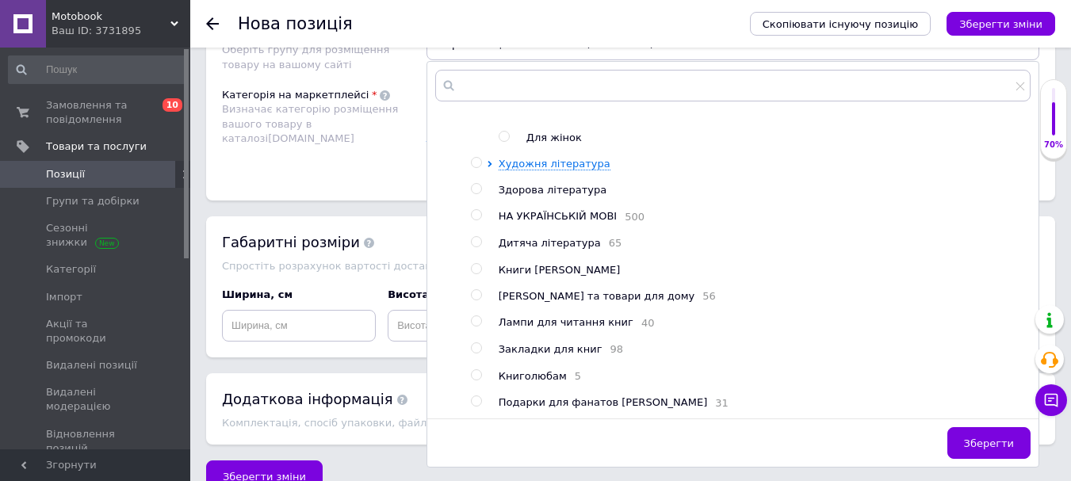
drag, startPoint x: 992, startPoint y: 439, endPoint x: 895, endPoint y: 421, distance: 98.4
click at [993, 440] on span "Зберегти" at bounding box center [989, 444] width 50 height 12
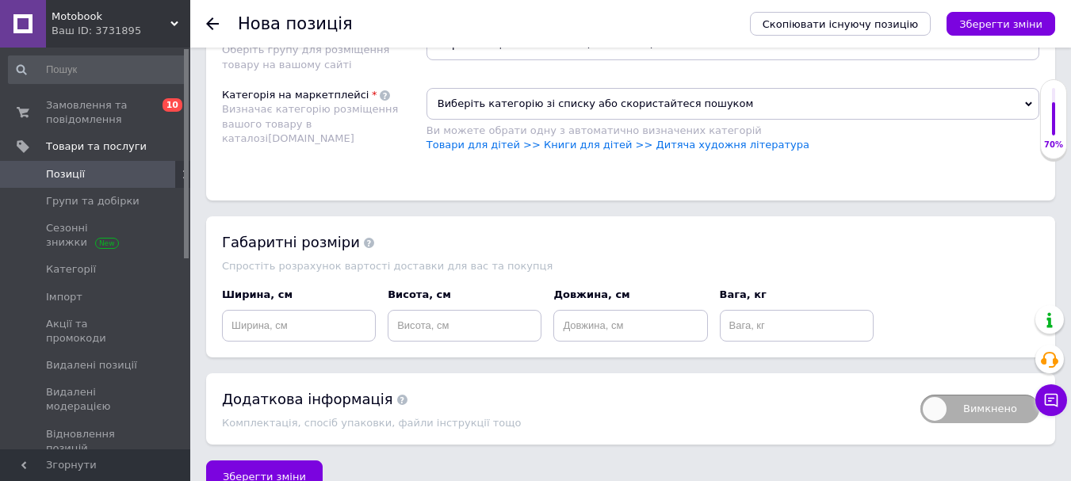
click at [562, 105] on span "Виберіть категорію зі списку або скористайтеся пошуком" at bounding box center [733, 104] width 613 height 32
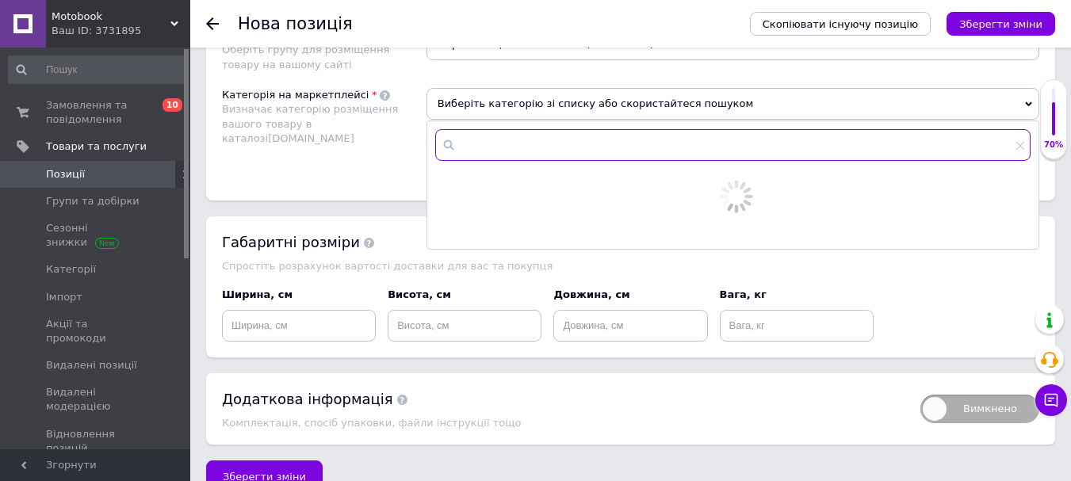
click at [543, 136] on input "text" at bounding box center [732, 145] width 595 height 32
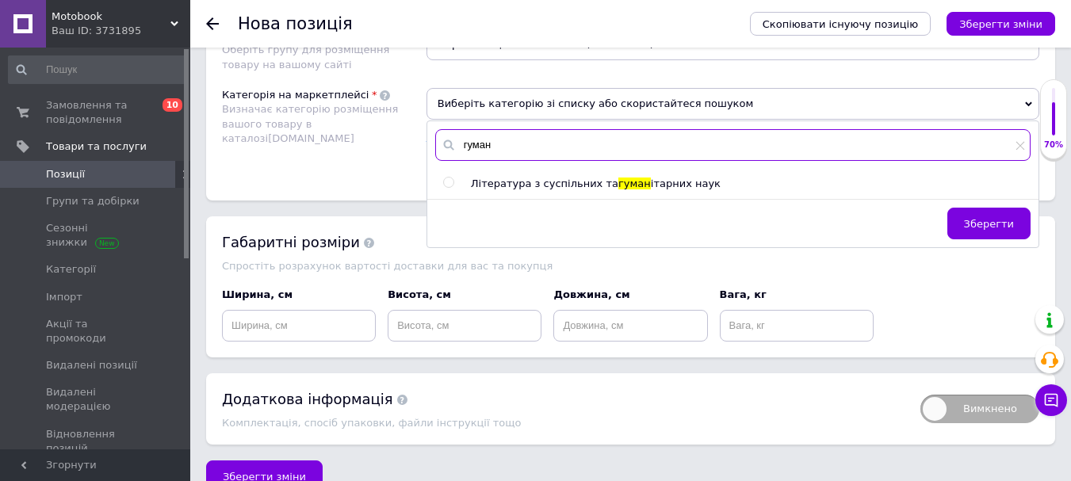
type input "гуман"
click at [446, 186] on input "radio" at bounding box center [448, 183] width 10 height 10
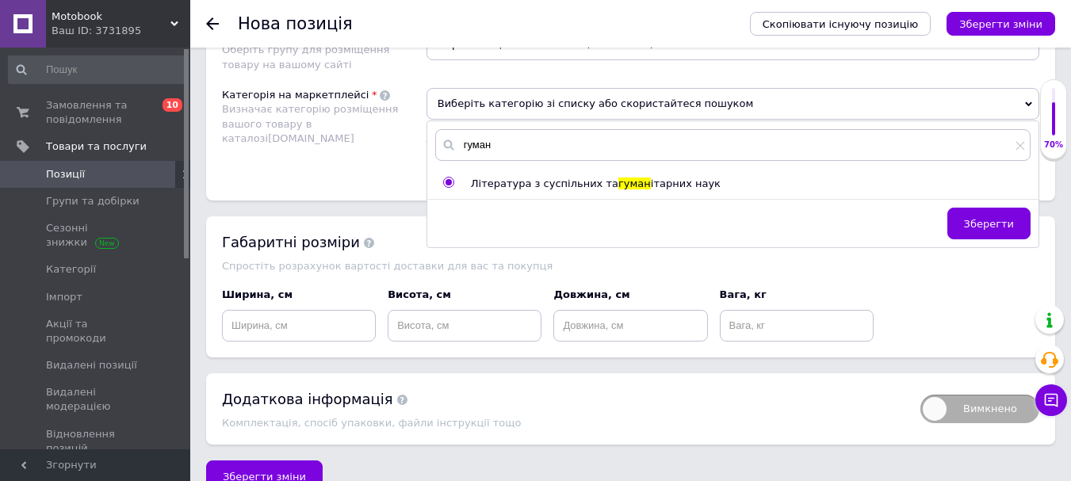
radio input "true"
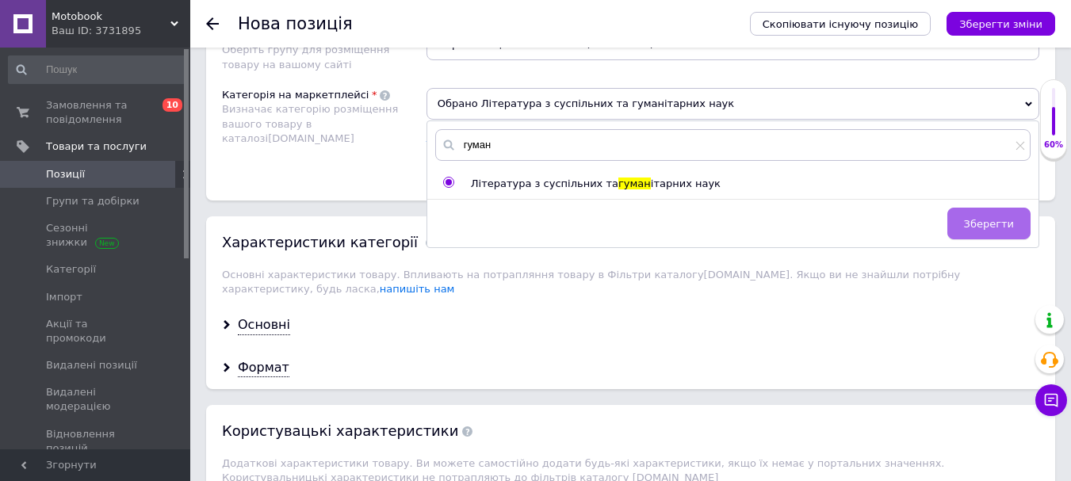
click at [960, 228] on button "Зберегти" at bounding box center [988, 224] width 83 height 32
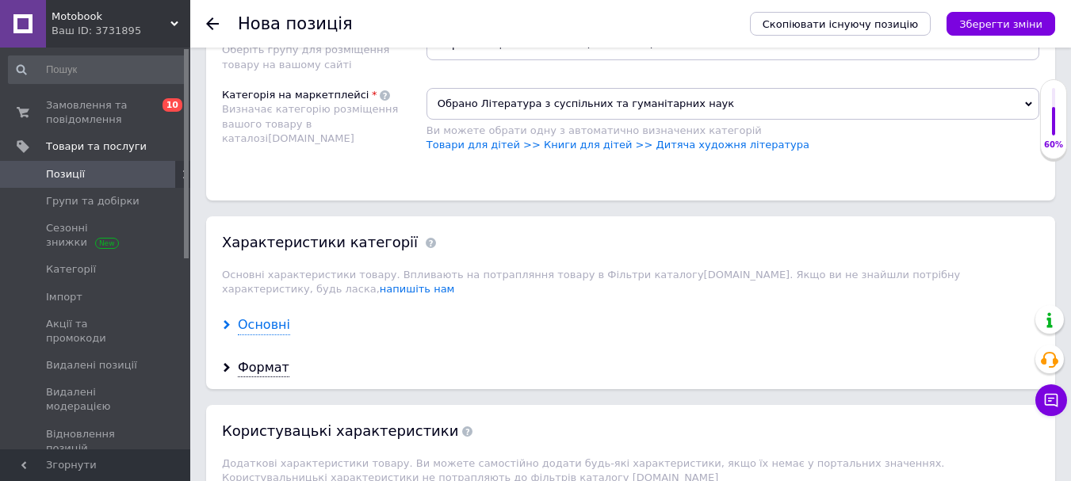
click at [241, 316] on div "Основні" at bounding box center [264, 325] width 52 height 18
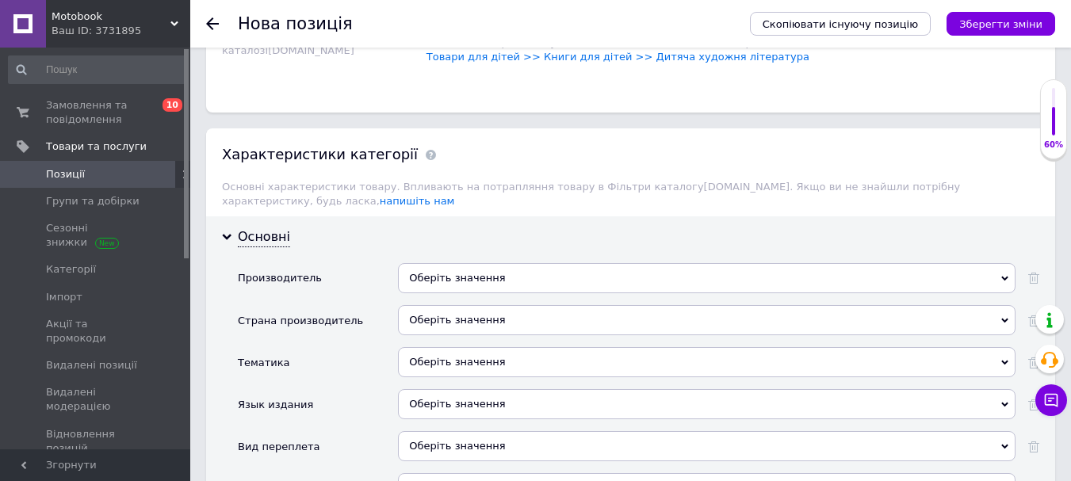
scroll to position [1348, 0]
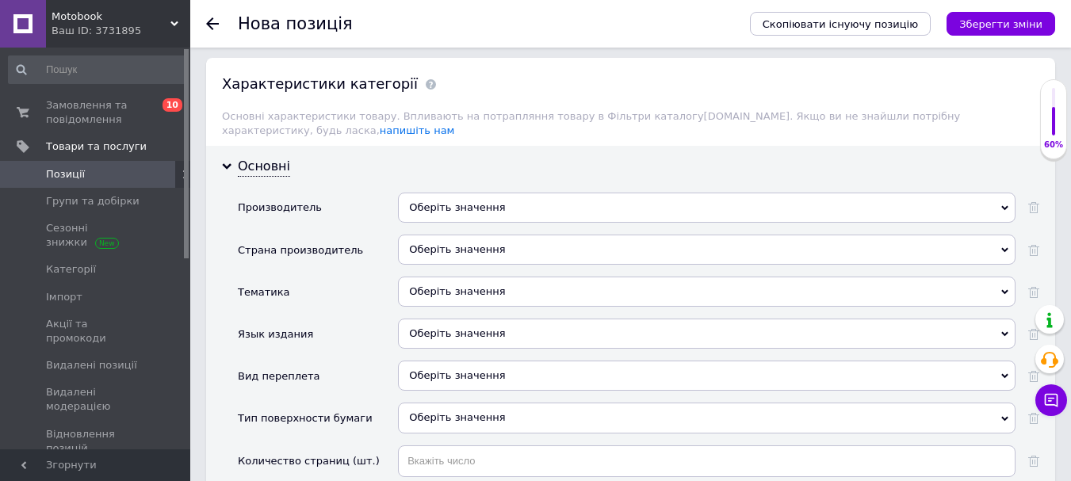
click at [472, 235] on div "Оберіть значення" at bounding box center [707, 250] width 618 height 30
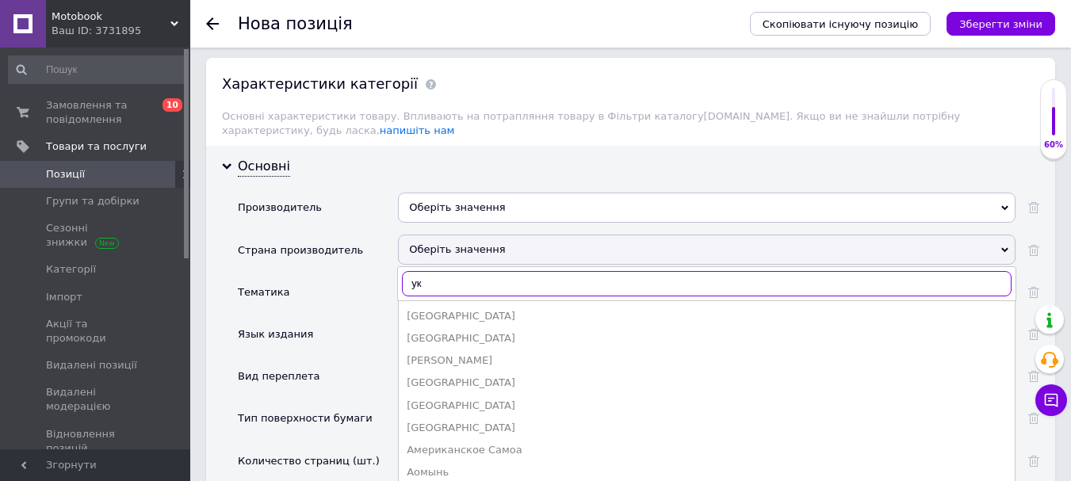
type input "укр"
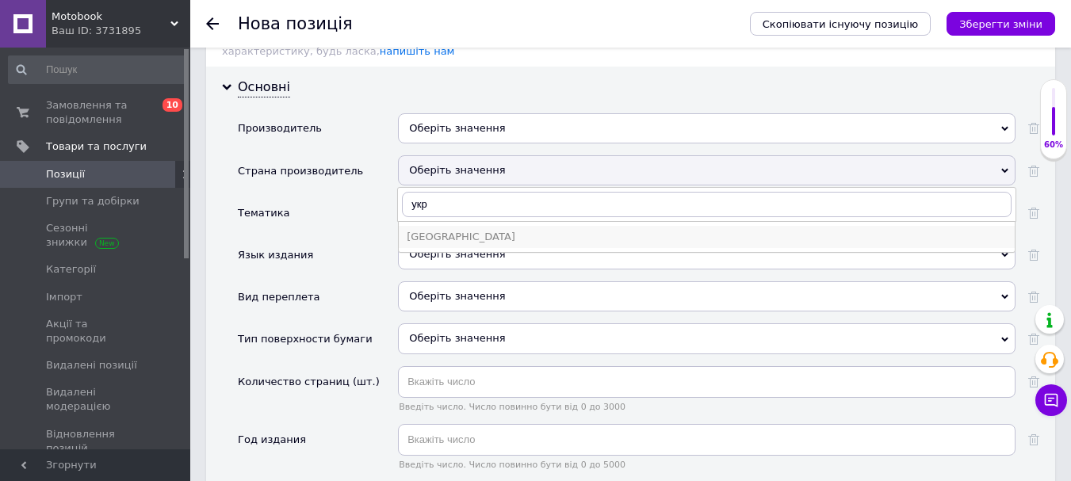
click at [457, 230] on div "[GEOGRAPHIC_DATA]" at bounding box center [707, 237] width 600 height 14
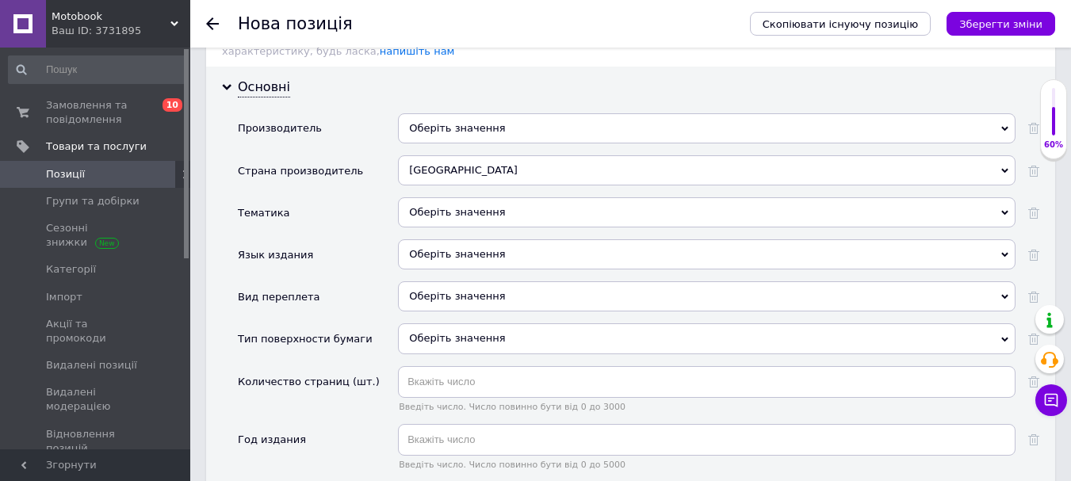
click at [457, 281] on div "Оберіть значення" at bounding box center [707, 296] width 618 height 30
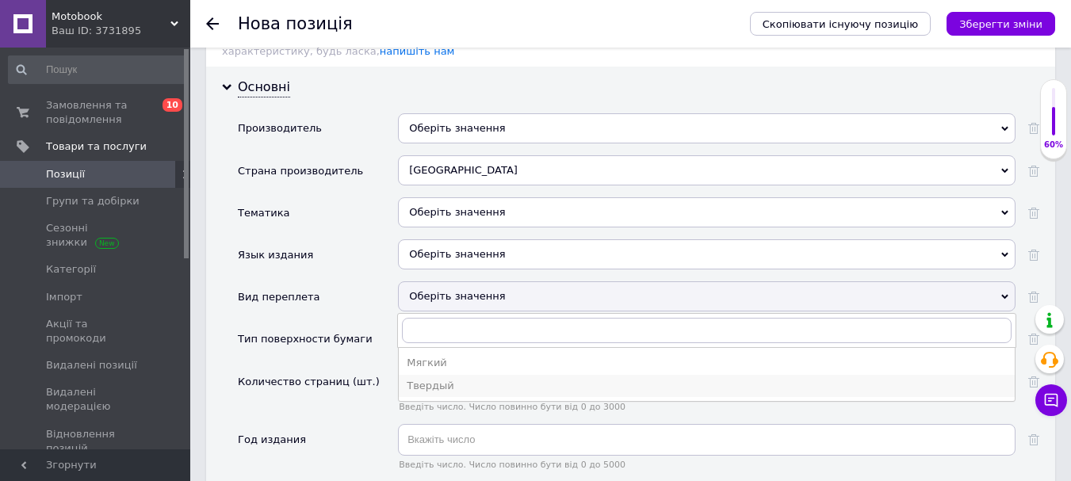
click at [446, 379] on div "Твердый" at bounding box center [707, 386] width 600 height 14
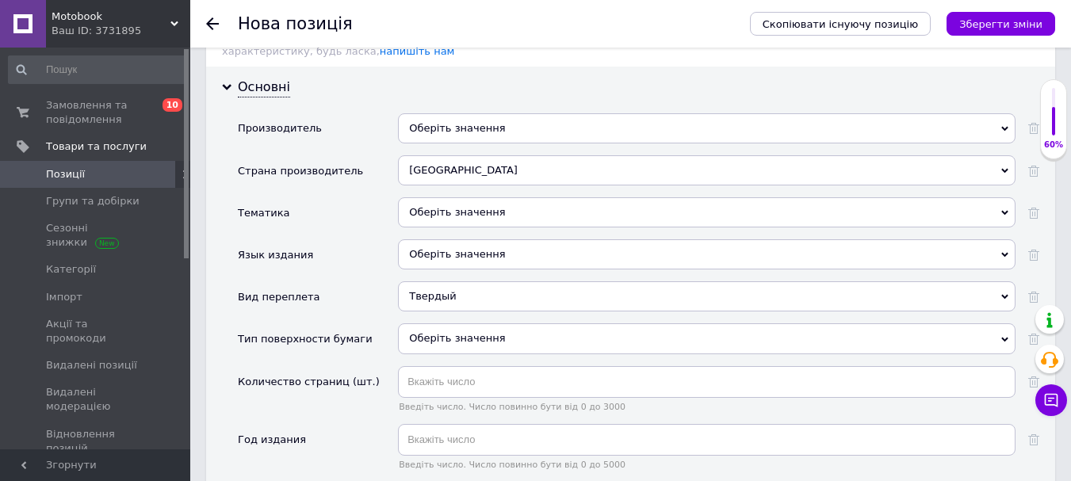
click at [462, 245] on div "Оберіть значення" at bounding box center [707, 254] width 618 height 30
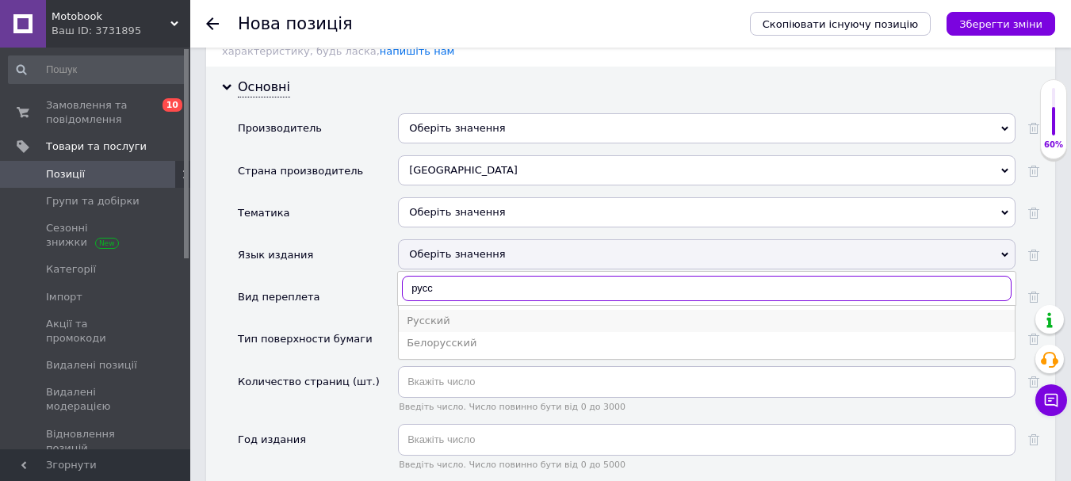
type input "русс"
click at [438, 314] on div "Русский" at bounding box center [707, 321] width 600 height 14
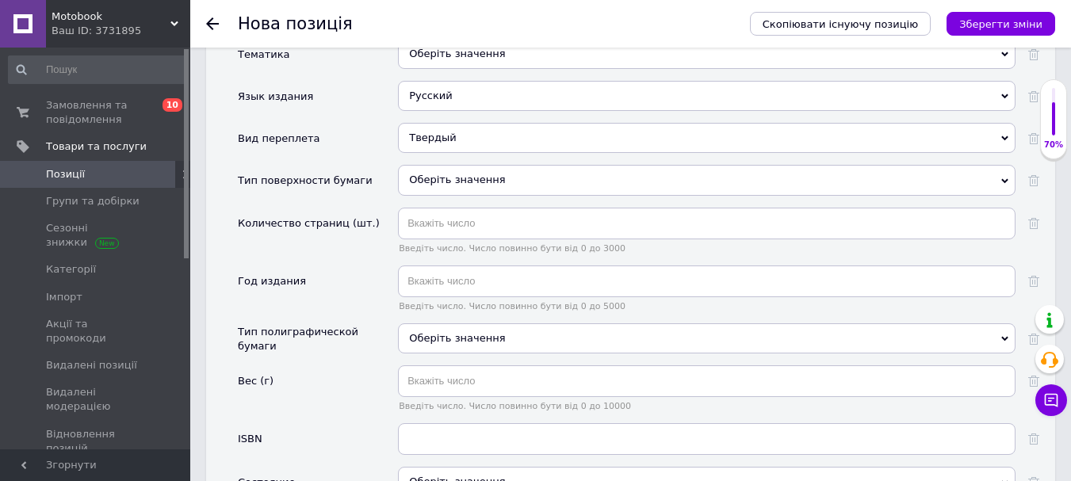
click at [449, 336] on div "Оберіть значення" at bounding box center [707, 338] width 618 height 30
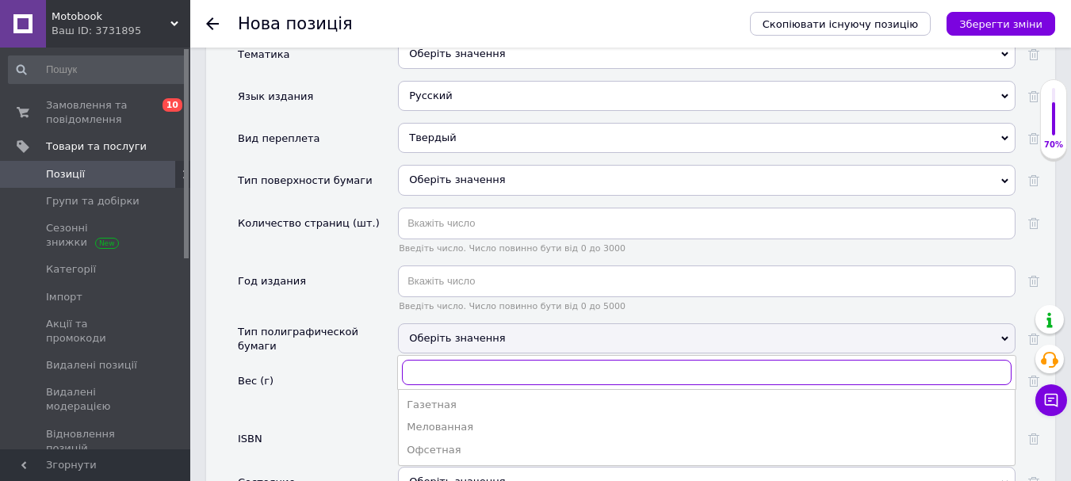
scroll to position [1665, 0]
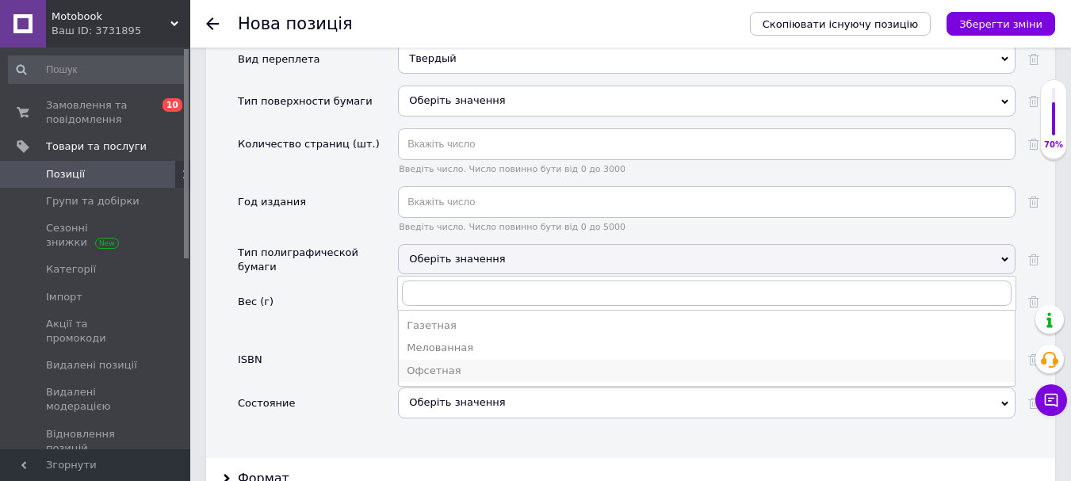
click at [442, 364] on div "Офсетная" at bounding box center [707, 371] width 600 height 14
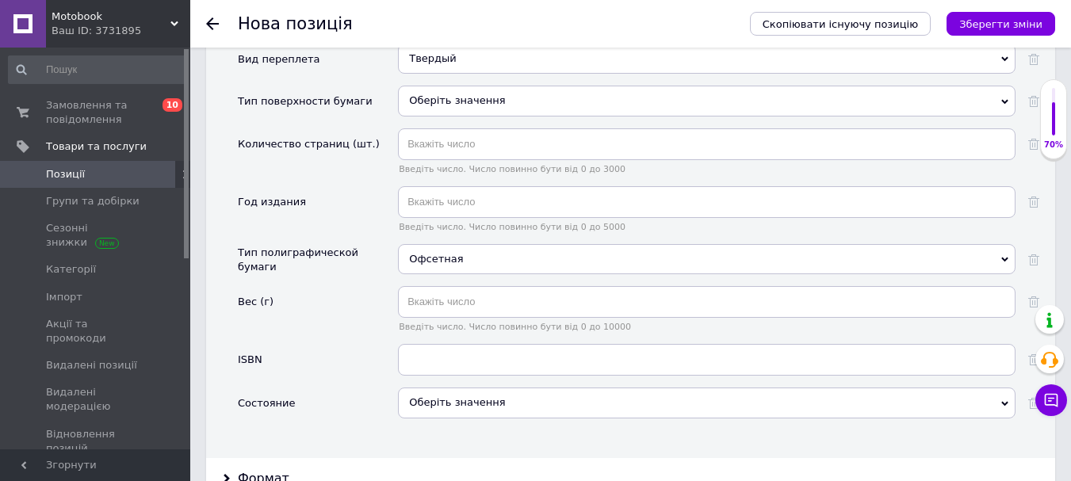
click at [442, 391] on div "Оберіть значення" at bounding box center [707, 403] width 618 height 30
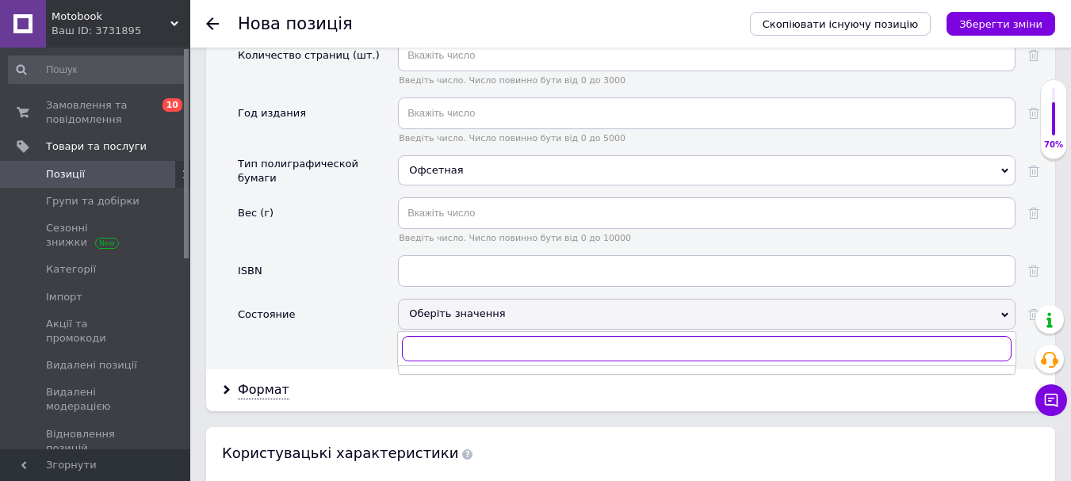
scroll to position [1823, 0]
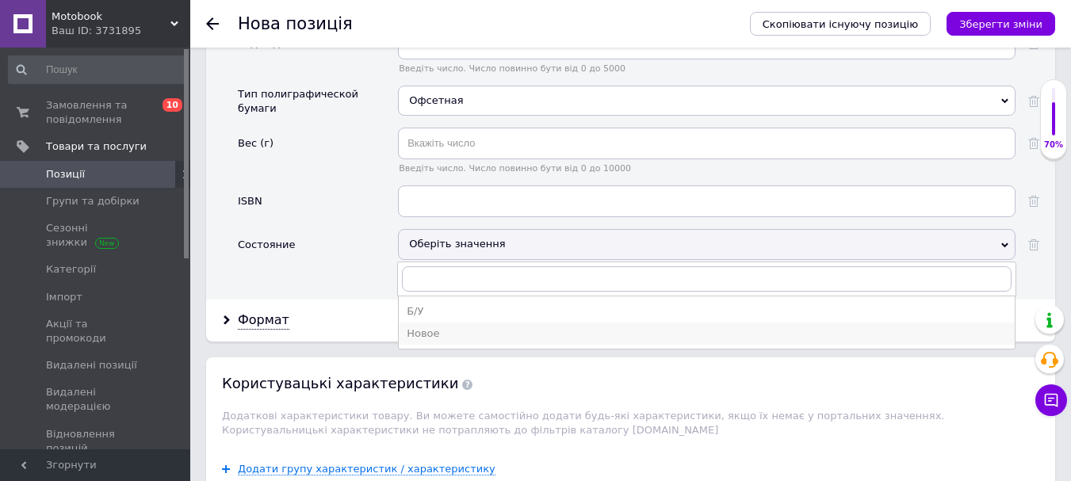
click at [430, 327] on li "Новое" at bounding box center [707, 334] width 616 height 22
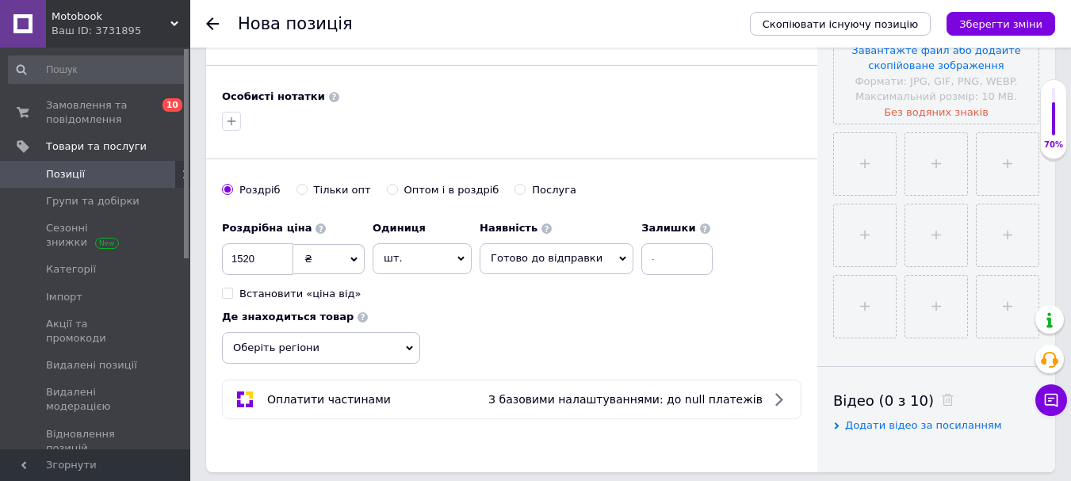
scroll to position [159, 0]
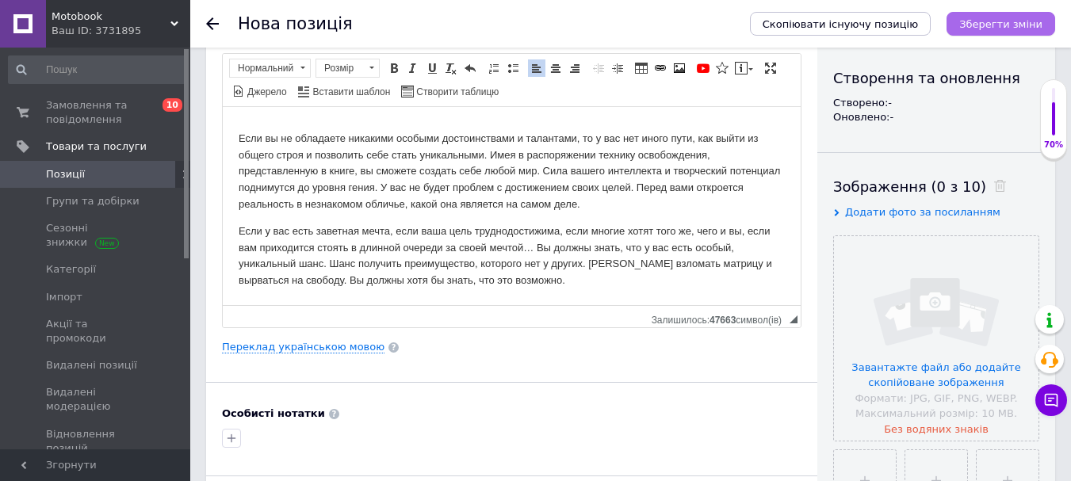
click at [989, 22] on icon "Зберегти зміни" at bounding box center [1000, 24] width 83 height 12
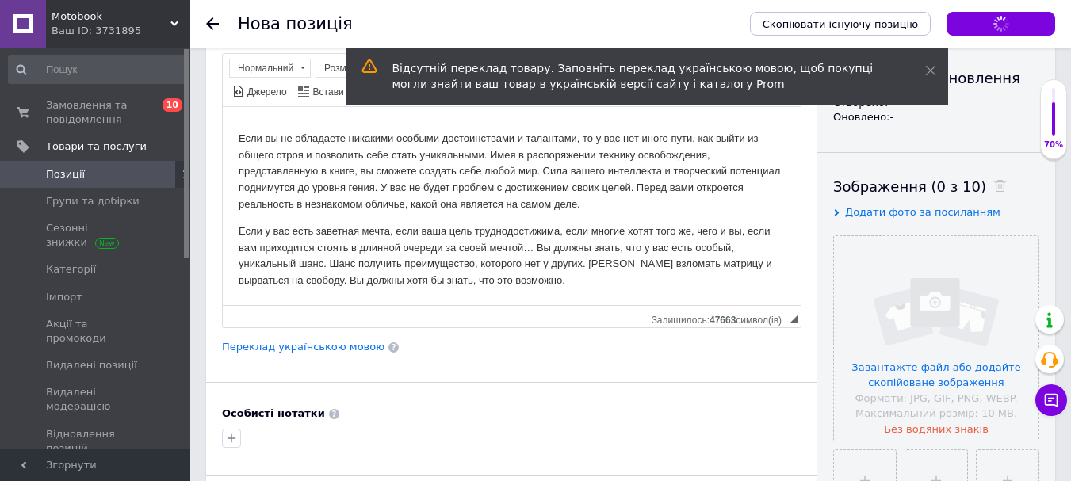
scroll to position [0, 0]
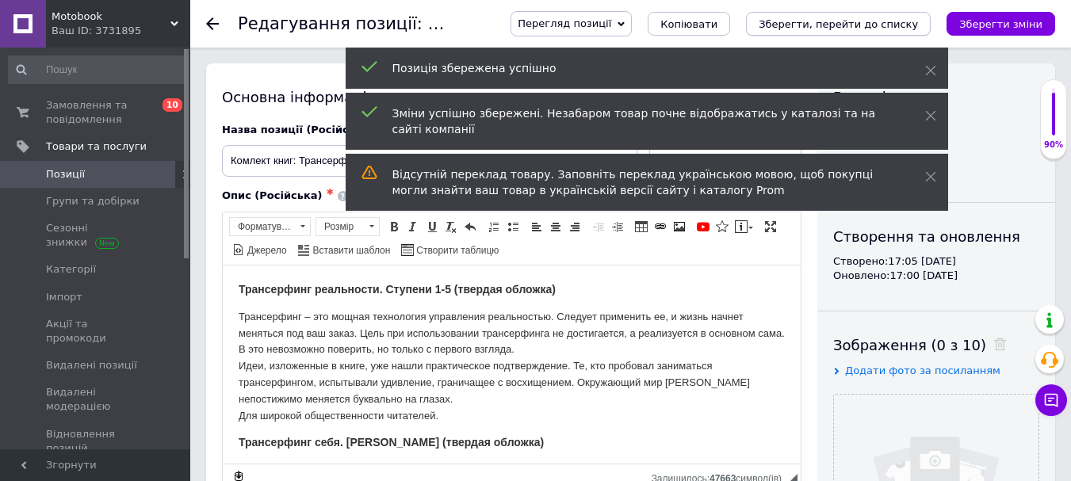
click at [882, 15] on button "Зберегти, перейти до списку" at bounding box center [838, 24] width 185 height 24
